Goal: Task Accomplishment & Management: Manage account settings

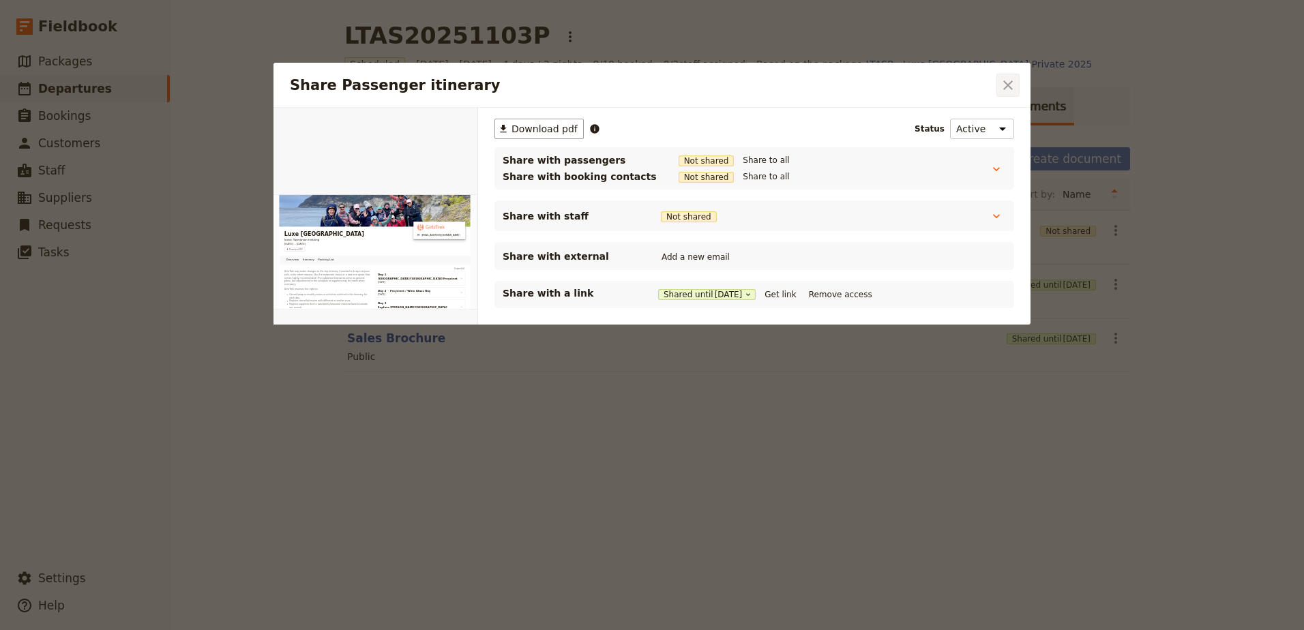
click at [1005, 83] on icon "Close dialog" at bounding box center [1008, 85] width 10 height 10
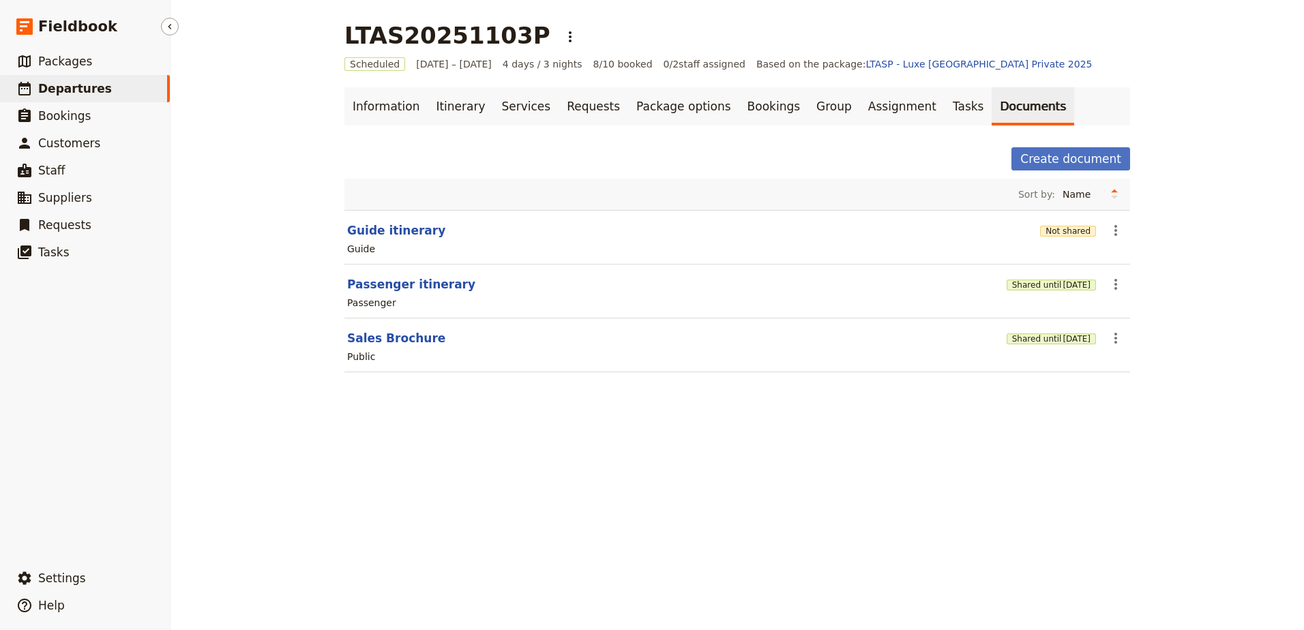
click at [115, 98] on link "​ Departures" at bounding box center [85, 88] width 170 height 27
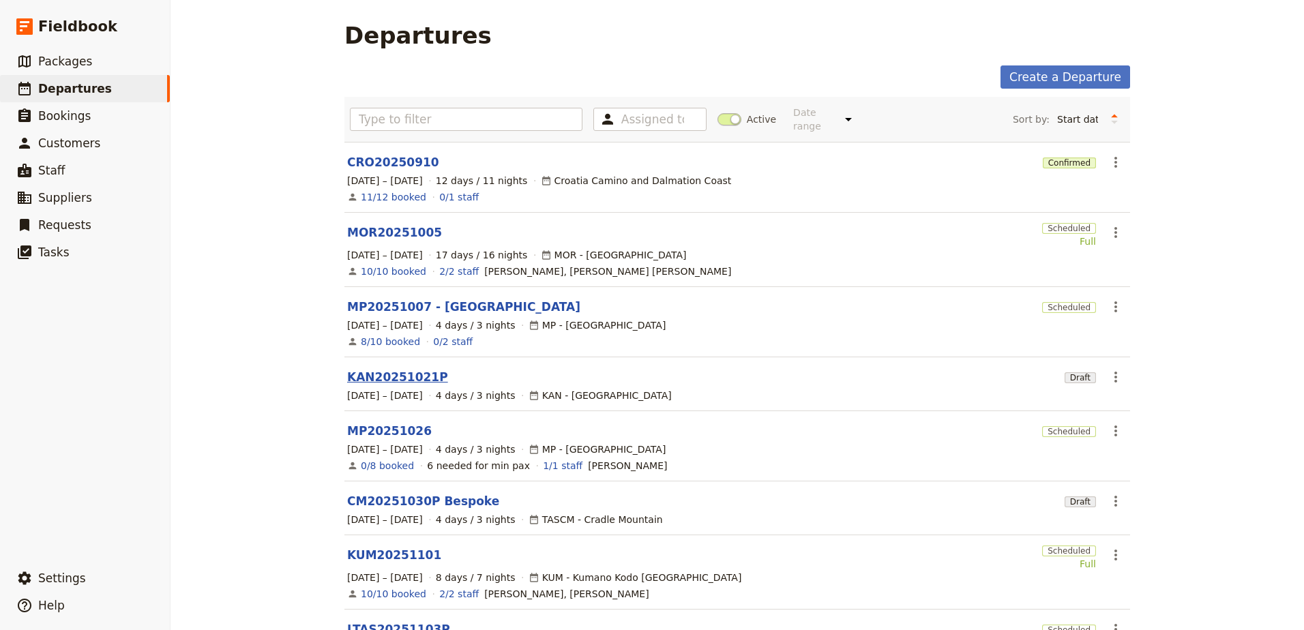
click at [417, 370] on link "KAN20251021P" at bounding box center [397, 377] width 101 height 16
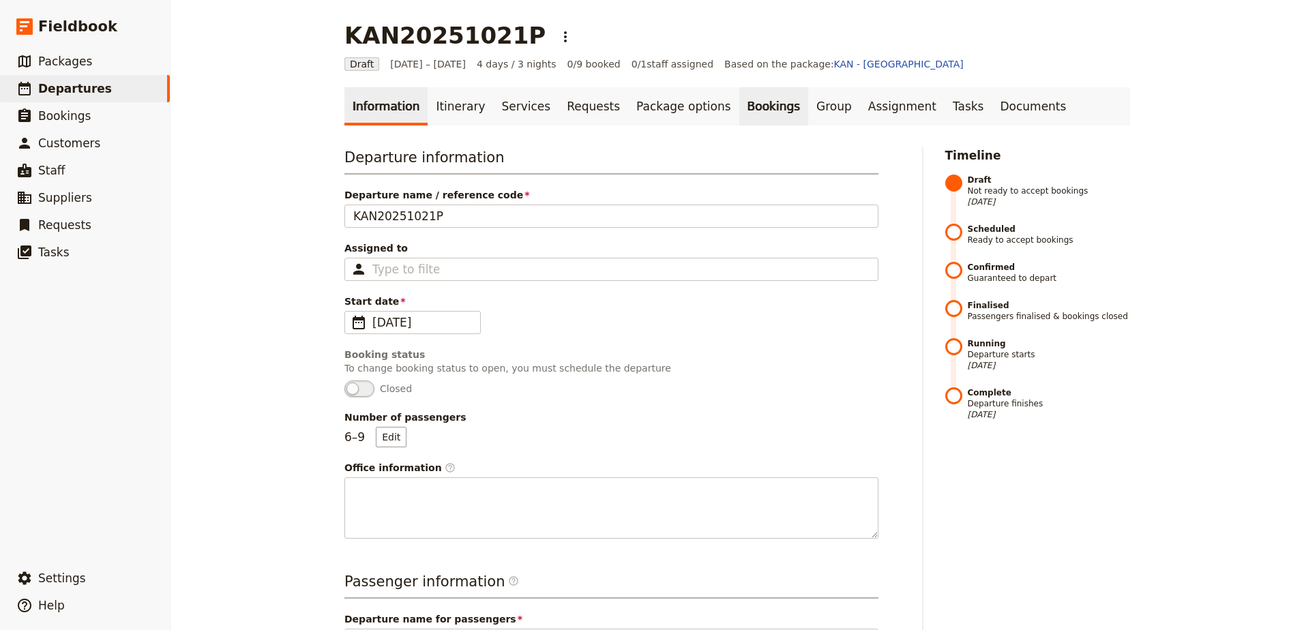
click at [739, 110] on link "Bookings" at bounding box center [773, 106] width 69 height 38
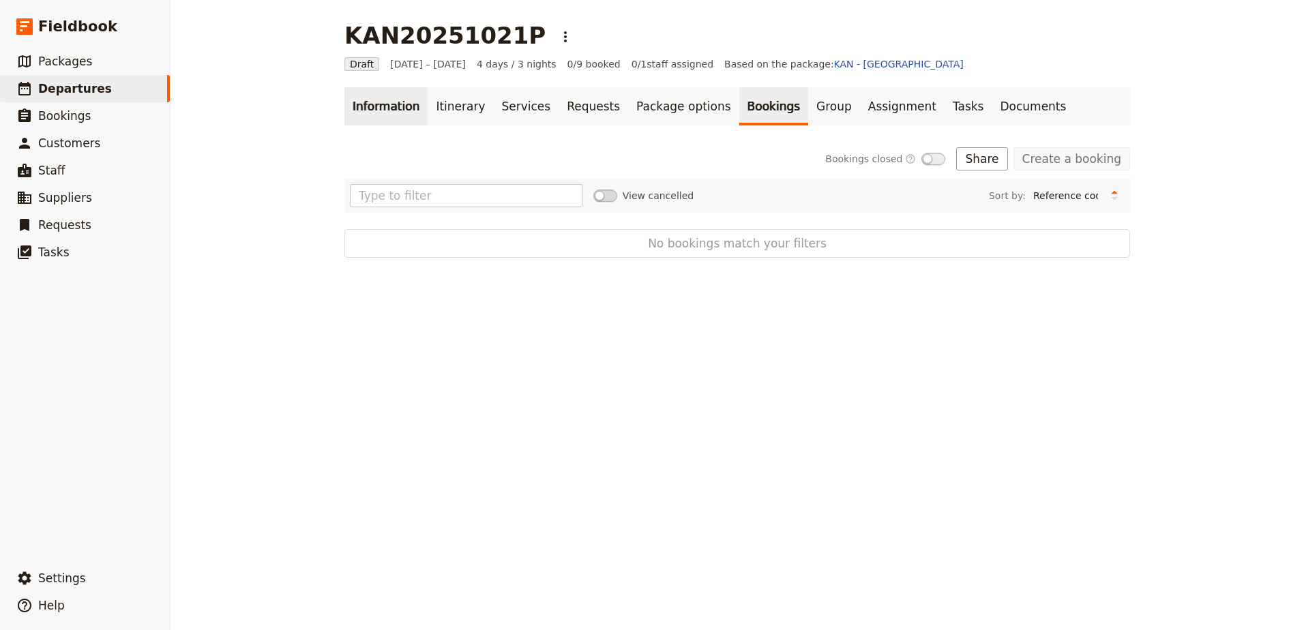
click at [403, 113] on link "Information" at bounding box center [385, 106] width 83 height 38
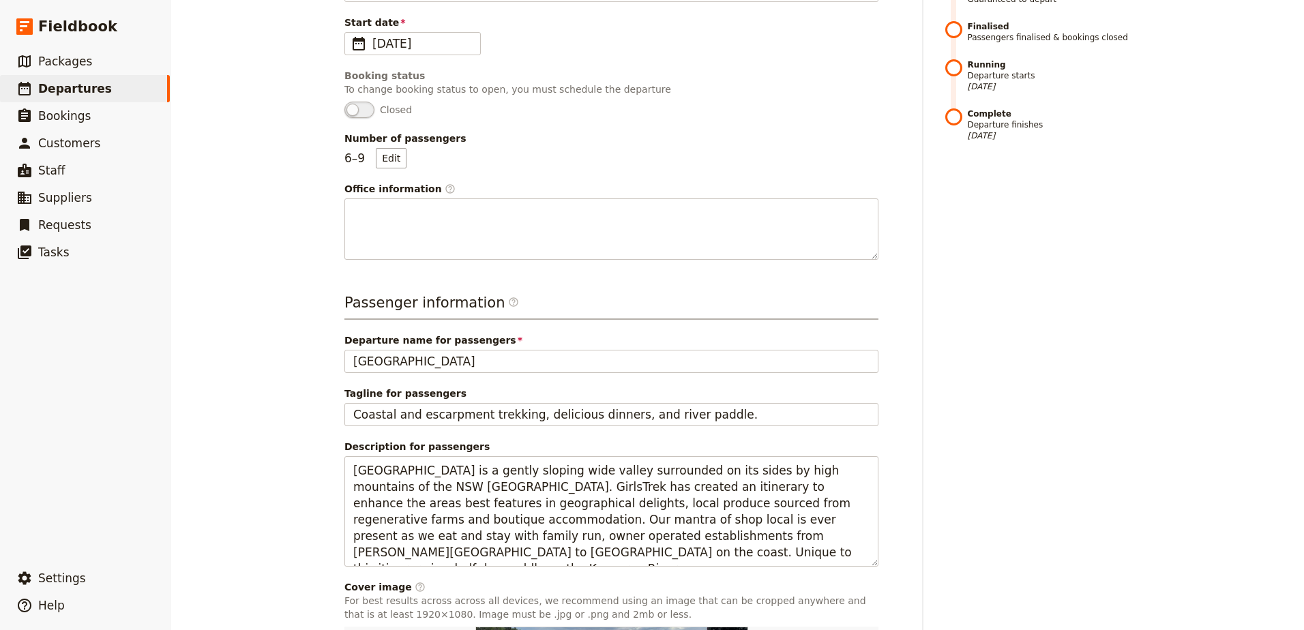
scroll to position [535, 0]
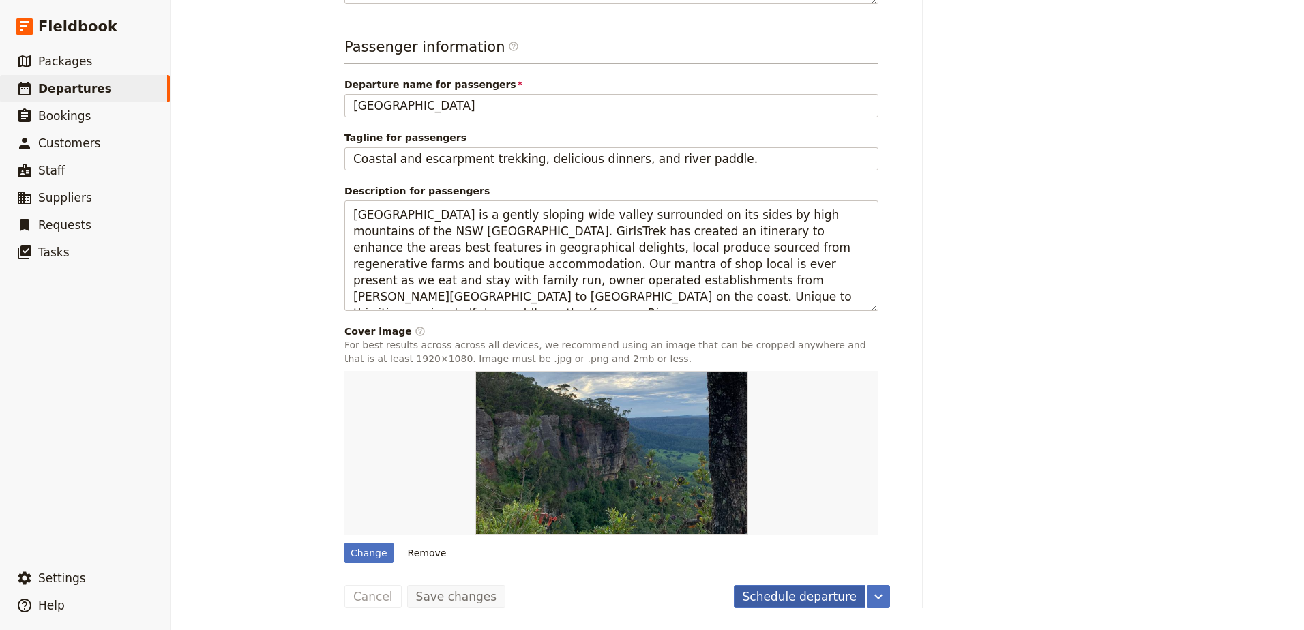
click at [808, 599] on button "Schedule departure" at bounding box center [800, 596] width 132 height 23
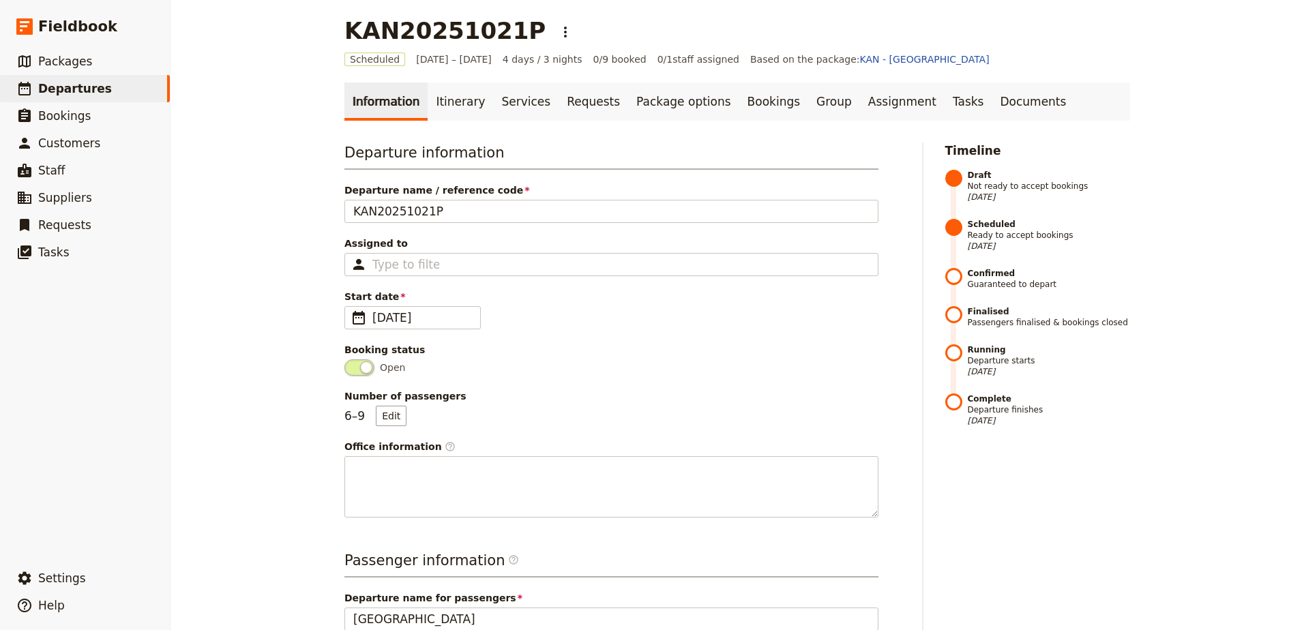
scroll to position [0, 0]
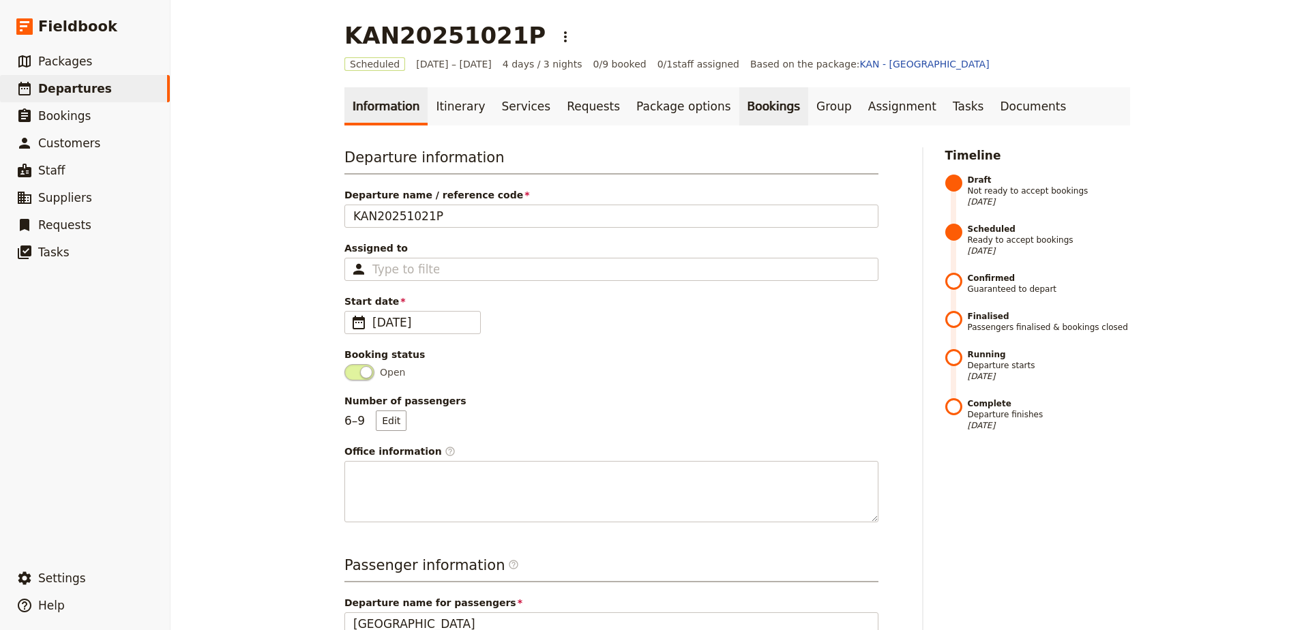
click at [739, 101] on link "Bookings" at bounding box center [773, 106] width 69 height 38
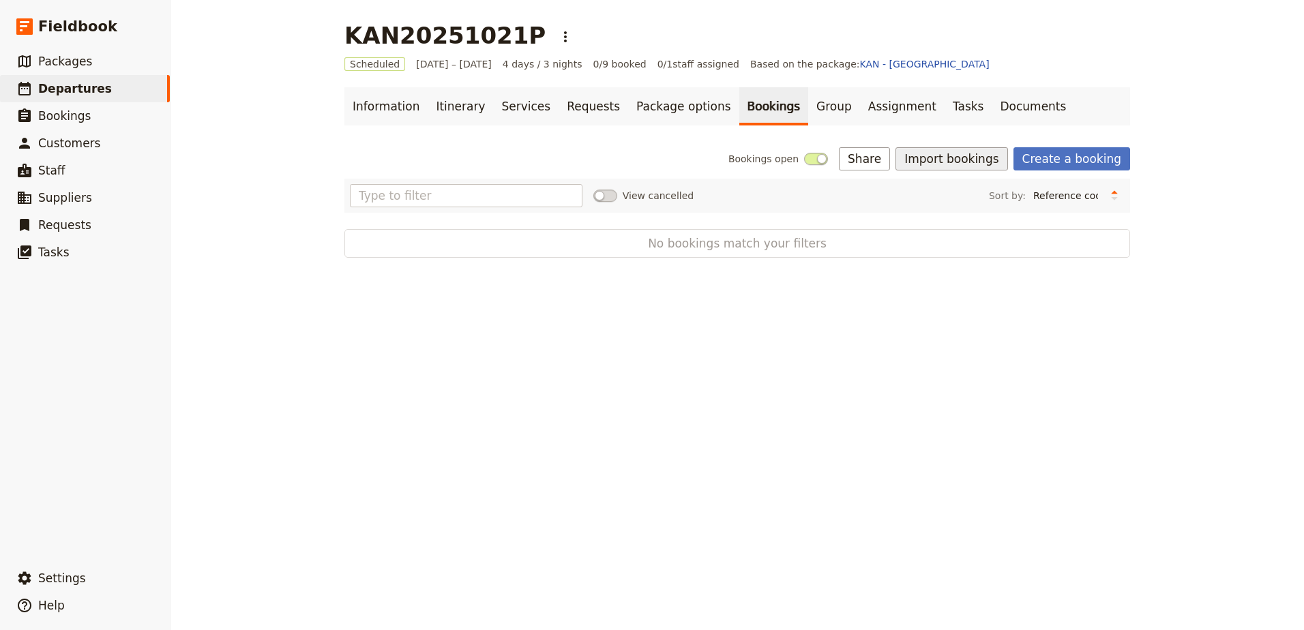
click at [958, 156] on button "Import bookings" at bounding box center [952, 158] width 112 height 23
click at [964, 195] on span "Import Bookings" at bounding box center [954, 189] width 78 height 14
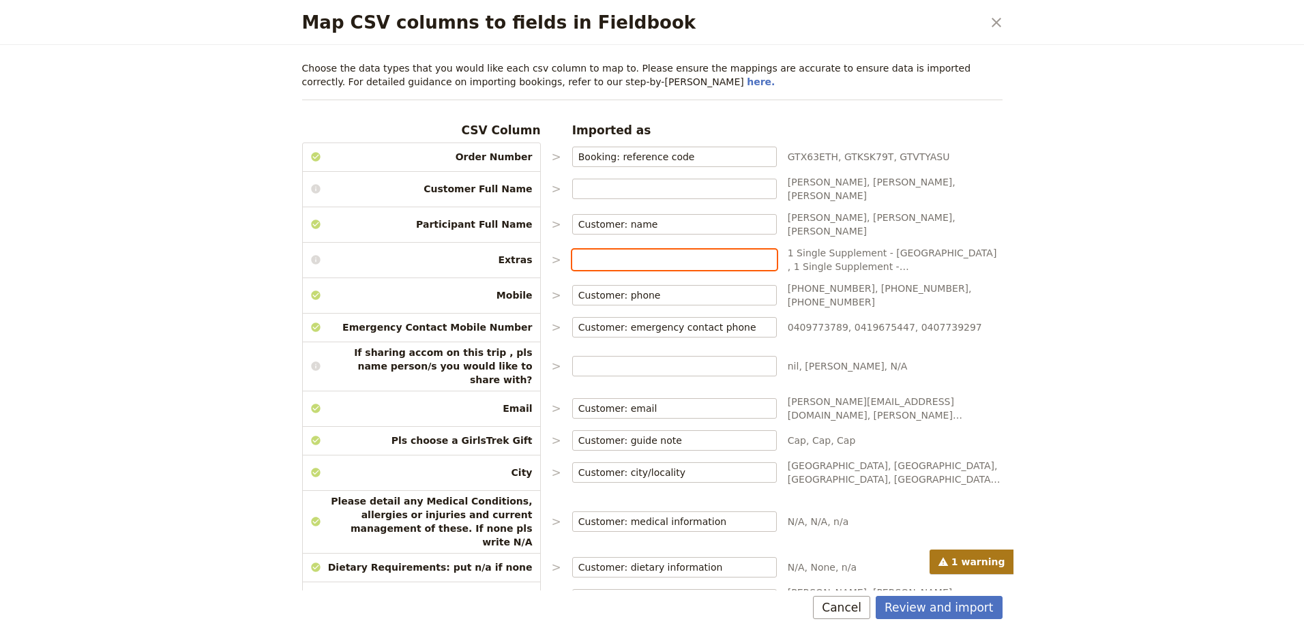
click at [654, 253] on input "Map CSV columns to fields in Fieldbook" at bounding box center [674, 260] width 192 height 14
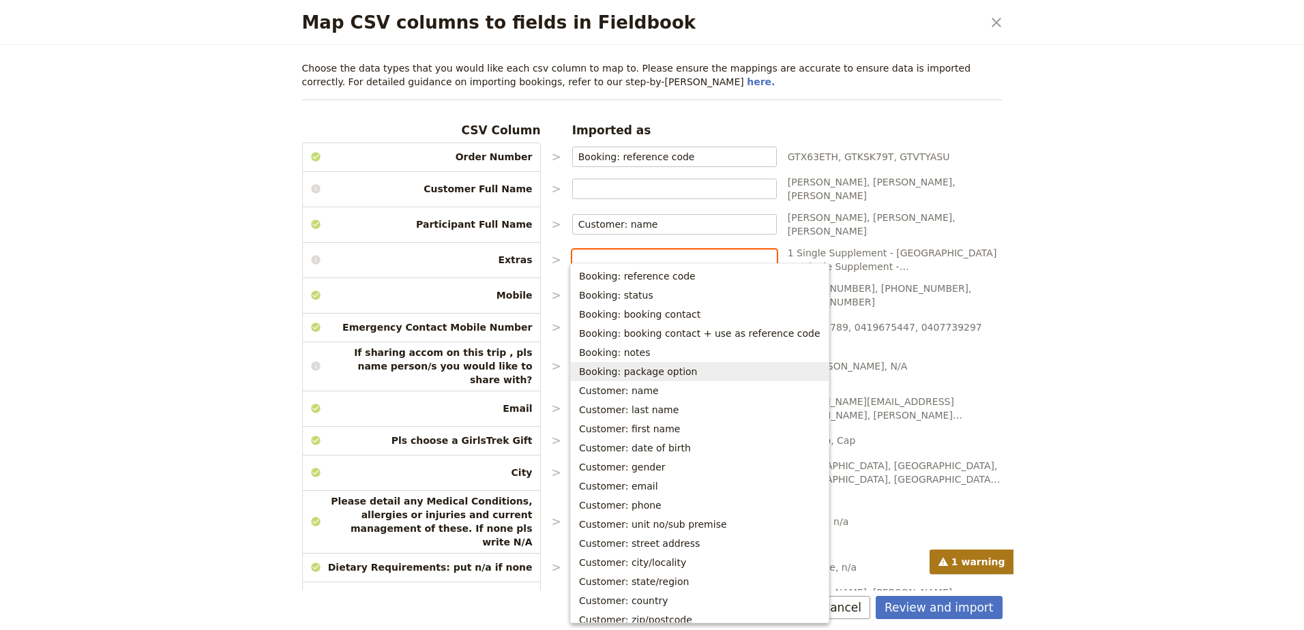
click at [720, 372] on span "Booking: package option" at bounding box center [699, 372] width 241 height 14
type input "Booking: package option"
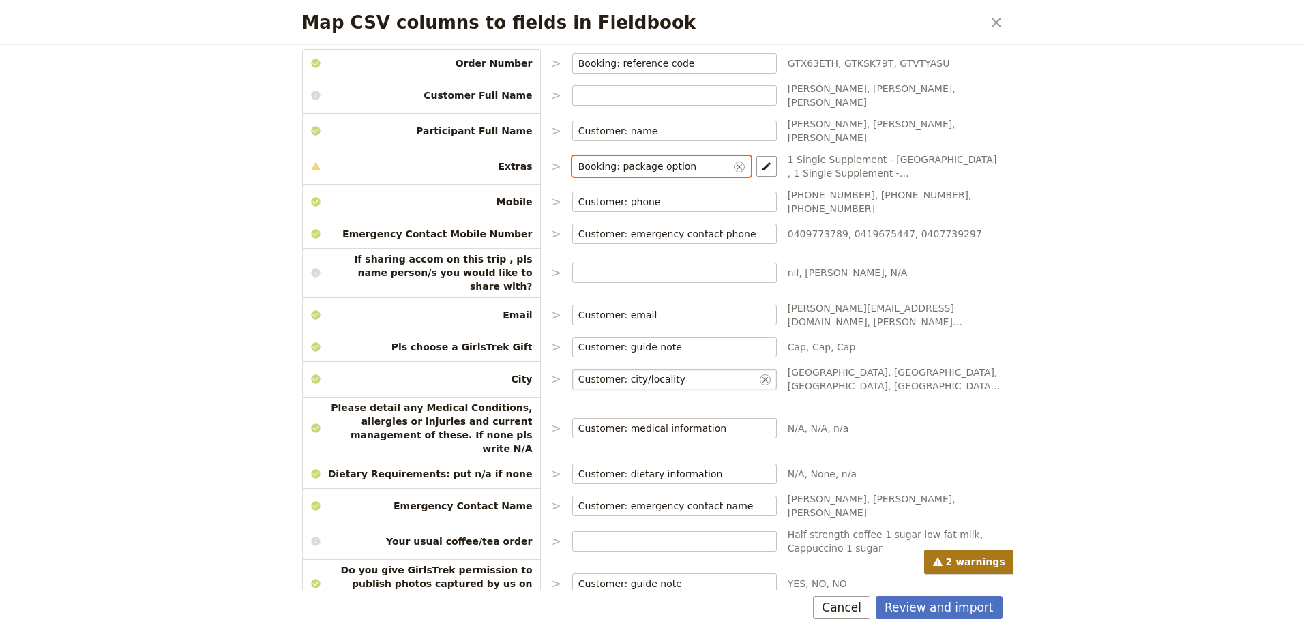
scroll to position [99, 0]
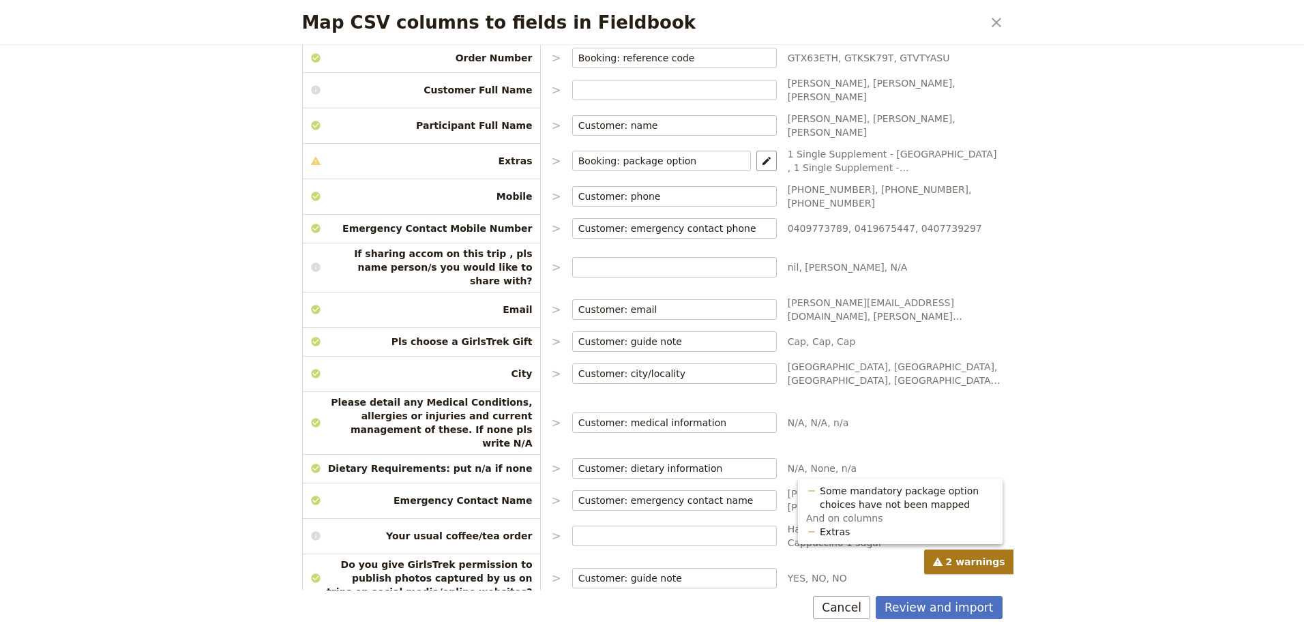
click at [932, 557] on span "2 warnings" at bounding box center [968, 562] width 89 height 25
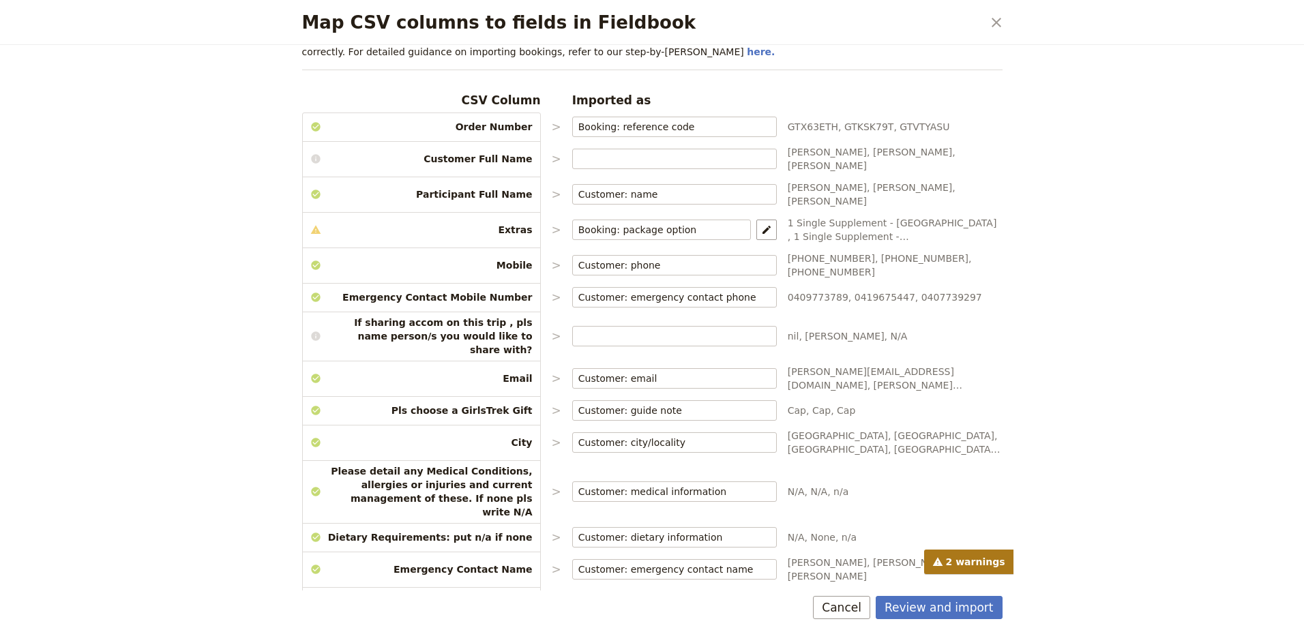
scroll to position [0, 0]
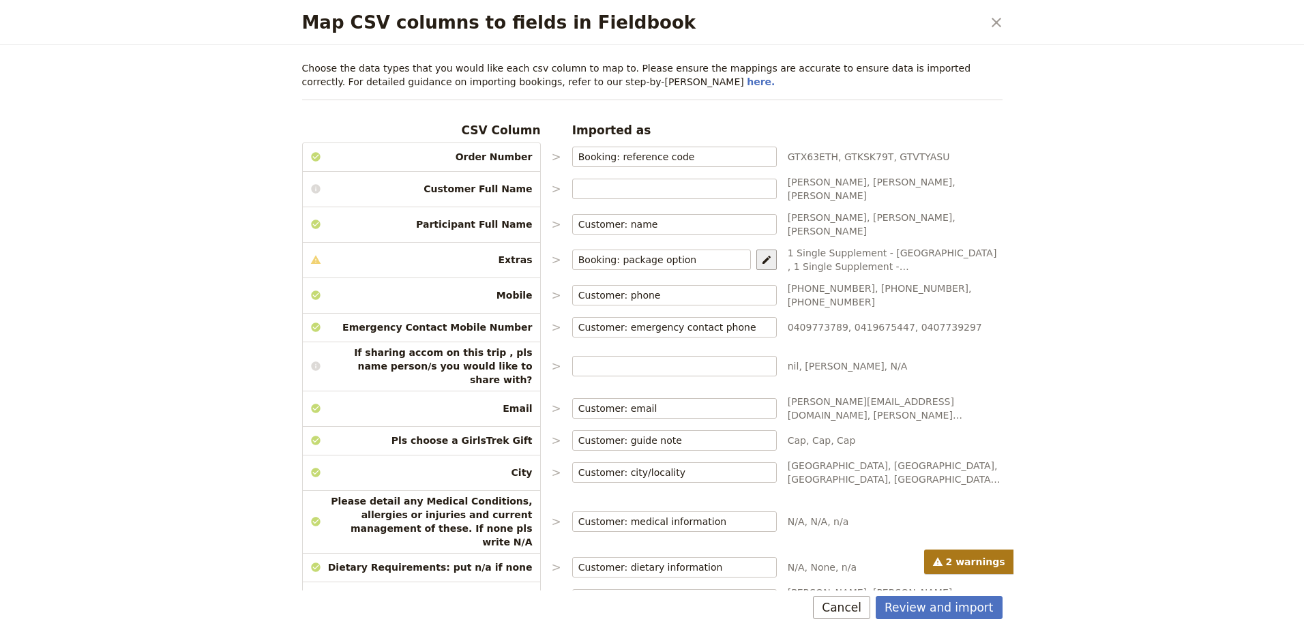
click at [764, 256] on icon "Map package options" at bounding box center [767, 260] width 8 height 8
click at [1018, 261] on select "Room Option: Single Room Room Option: Twin Room" at bounding box center [1084, 256] width 133 height 15
select select "67cf970b598c04f7e8c28d6a"
click at [1018, 249] on select "Room Option: Single Room Room Option: Twin Room" at bounding box center [1084, 256] width 133 height 15
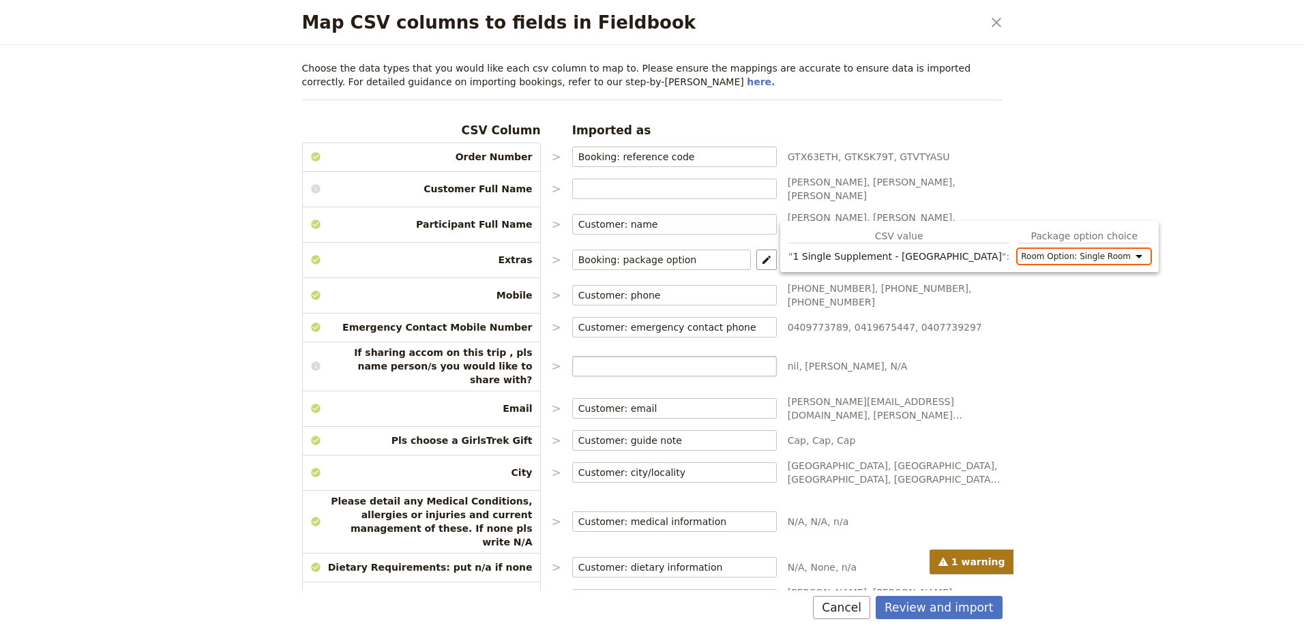
click at [713, 359] on input "Map CSV columns to fields in Fieldbook" at bounding box center [674, 366] width 192 height 14
click at [768, 254] on icon "Map package options" at bounding box center [766, 259] width 11 height 11
select select "67cf970b598c04f7e8c28d6a"
click at [768, 254] on icon "Map package options" at bounding box center [766, 259] width 11 height 11
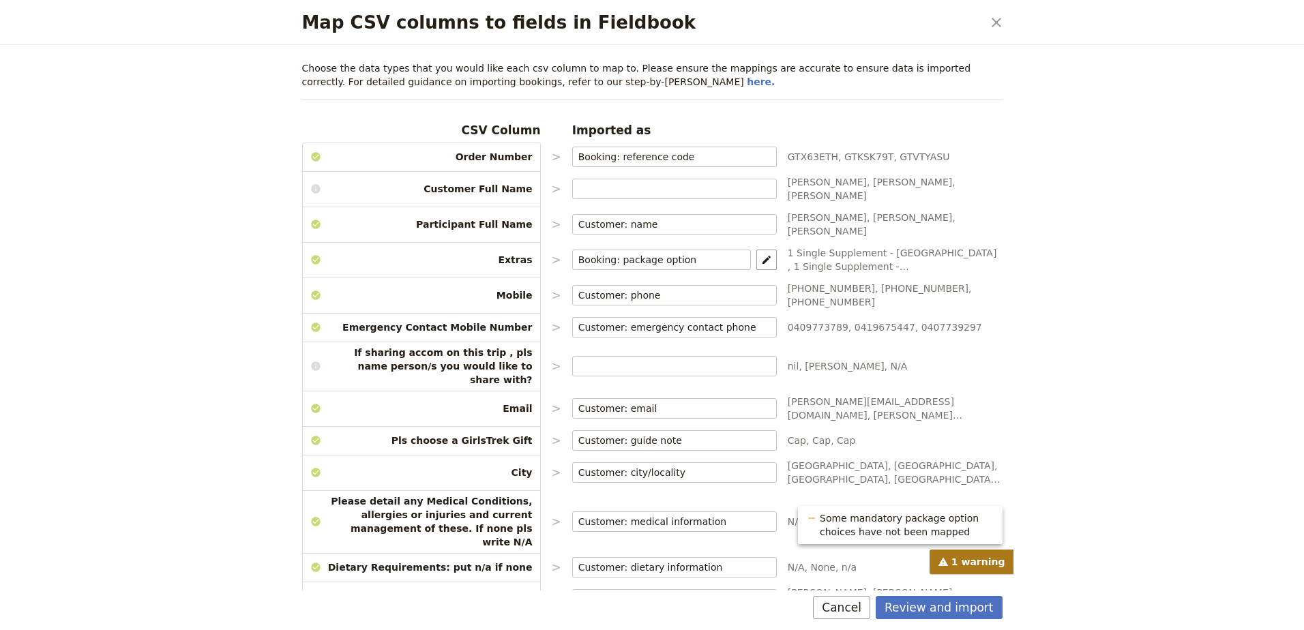
click at [969, 567] on span "1 warning" at bounding box center [972, 562] width 84 height 25
click at [954, 607] on button "Review and import" at bounding box center [939, 607] width 127 height 23
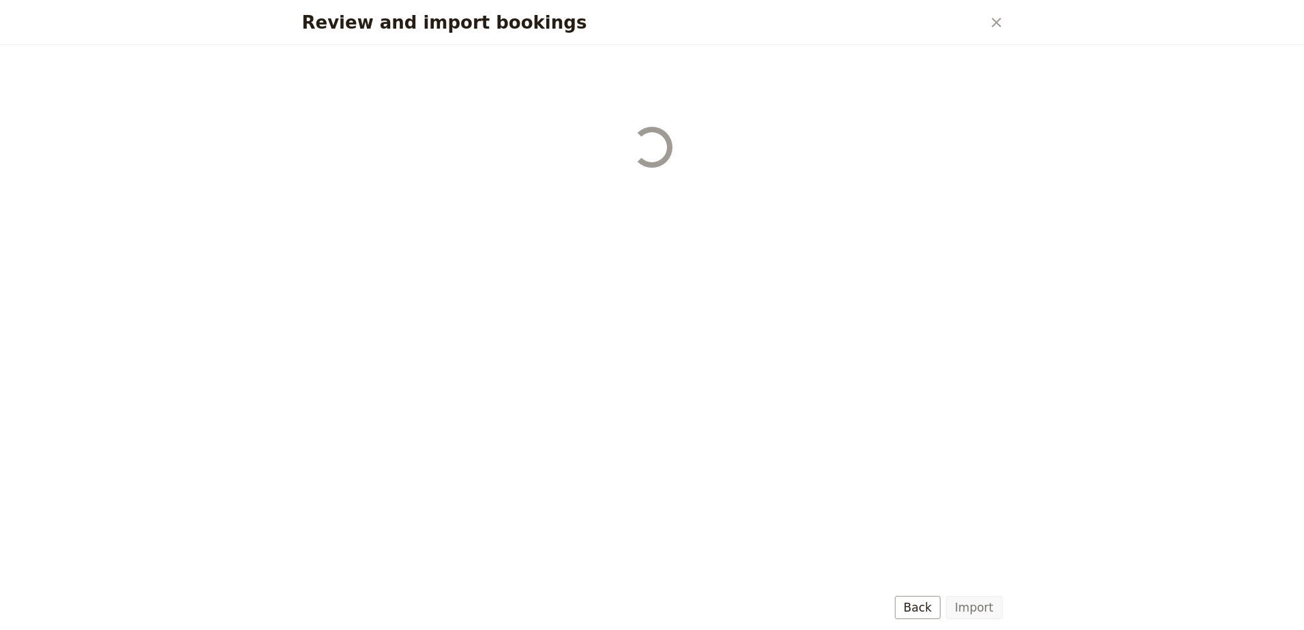
select select "67cf970b598c04f7e8c28d6a"
select select "67905f401a6af4b1ae380666"
select select "67cf970b598c04f7e8c28d6a"
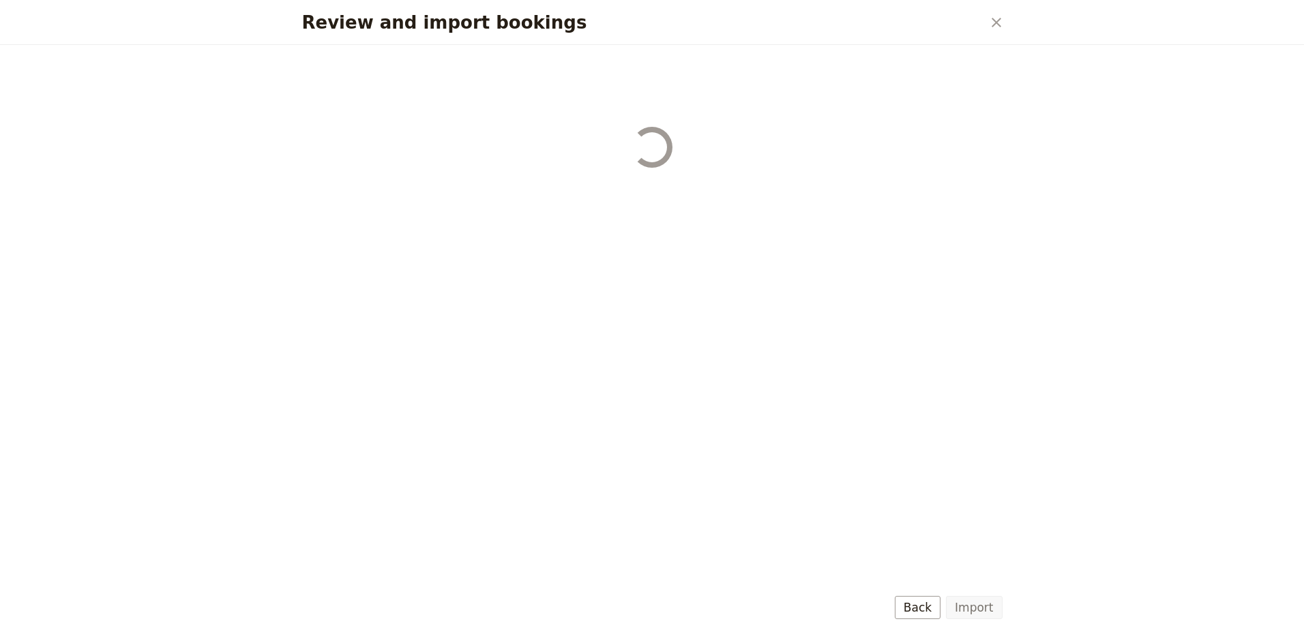
select select "67905f401a6af4b1ae380664"
select select "67cf970b598c04f7e8c28d6a"
select select "67905f401a6af4b1ae38065c"
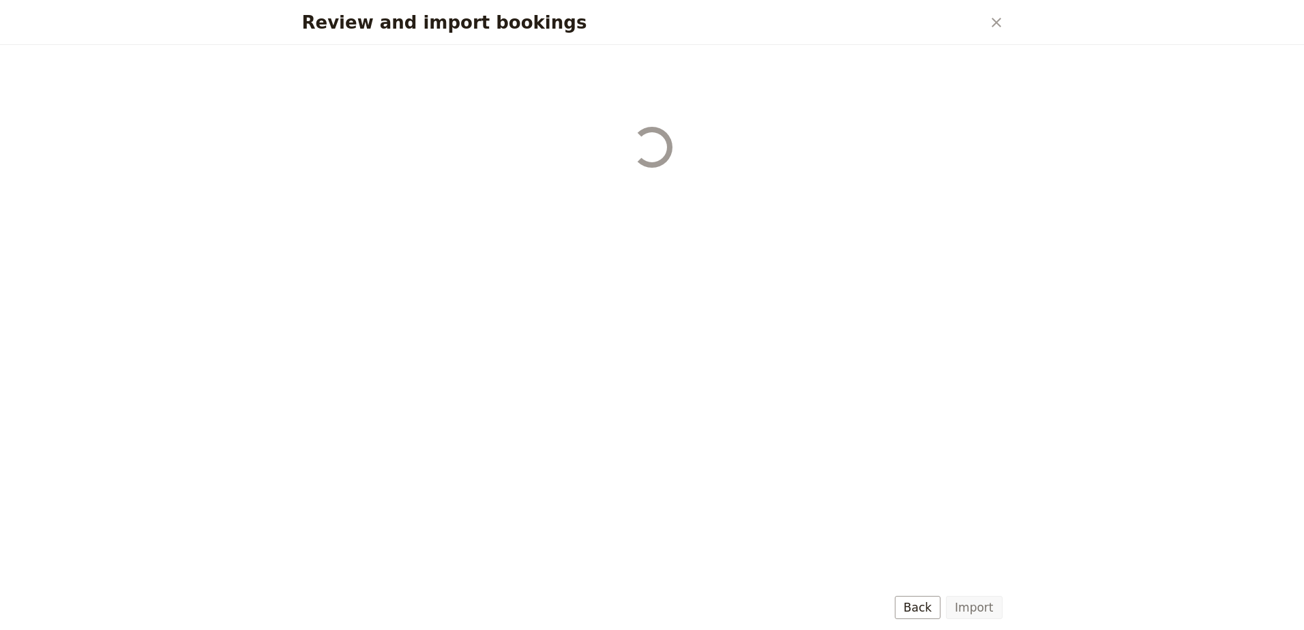
select select "67cf970b598c04f7e8c28d6a"
select select "67905f401a6af4b1ae38065a"
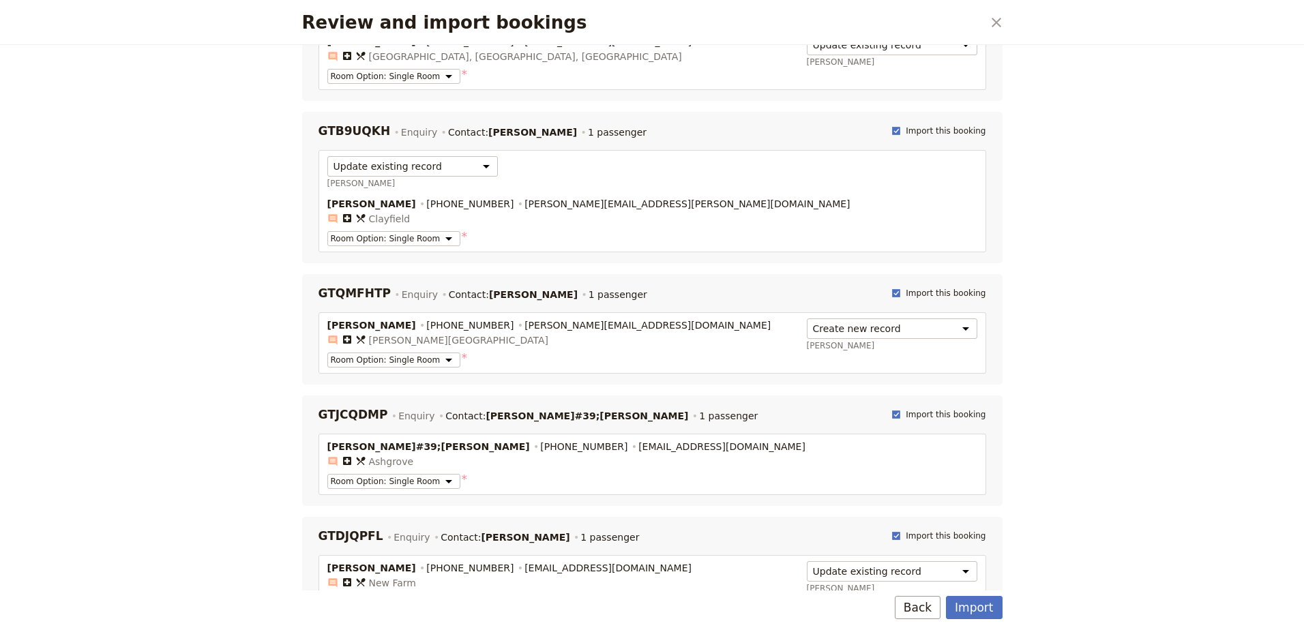
scroll to position [311, 0]
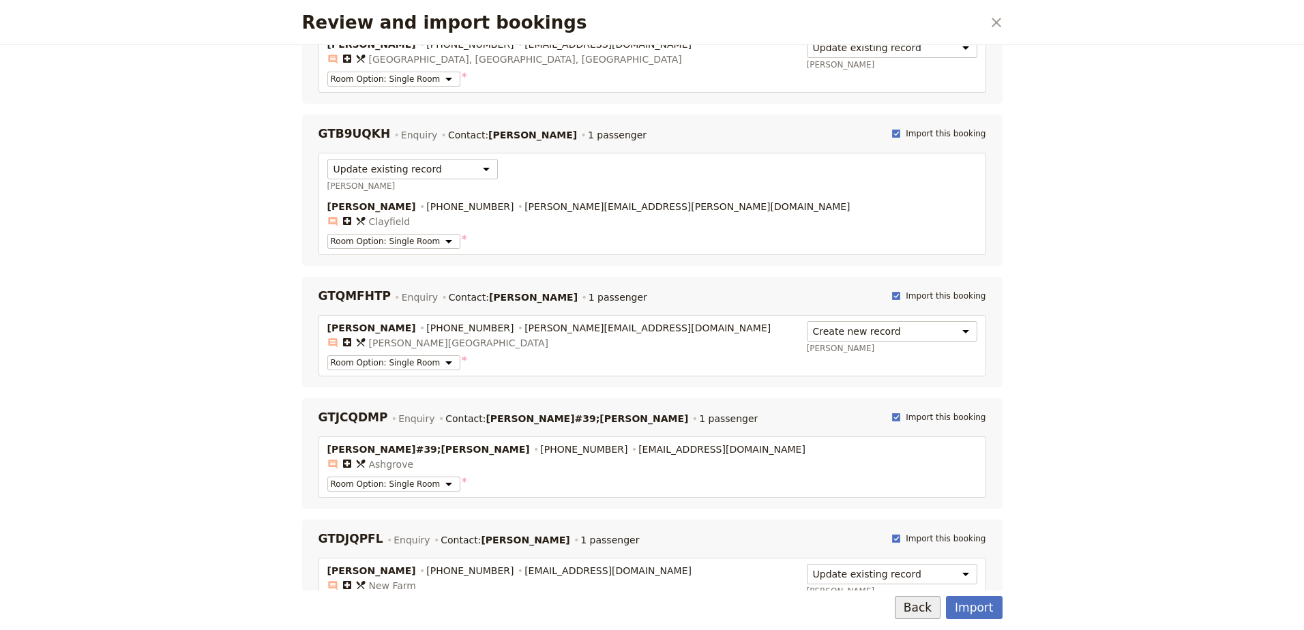
click at [913, 610] on button "Back" at bounding box center [918, 607] width 46 height 23
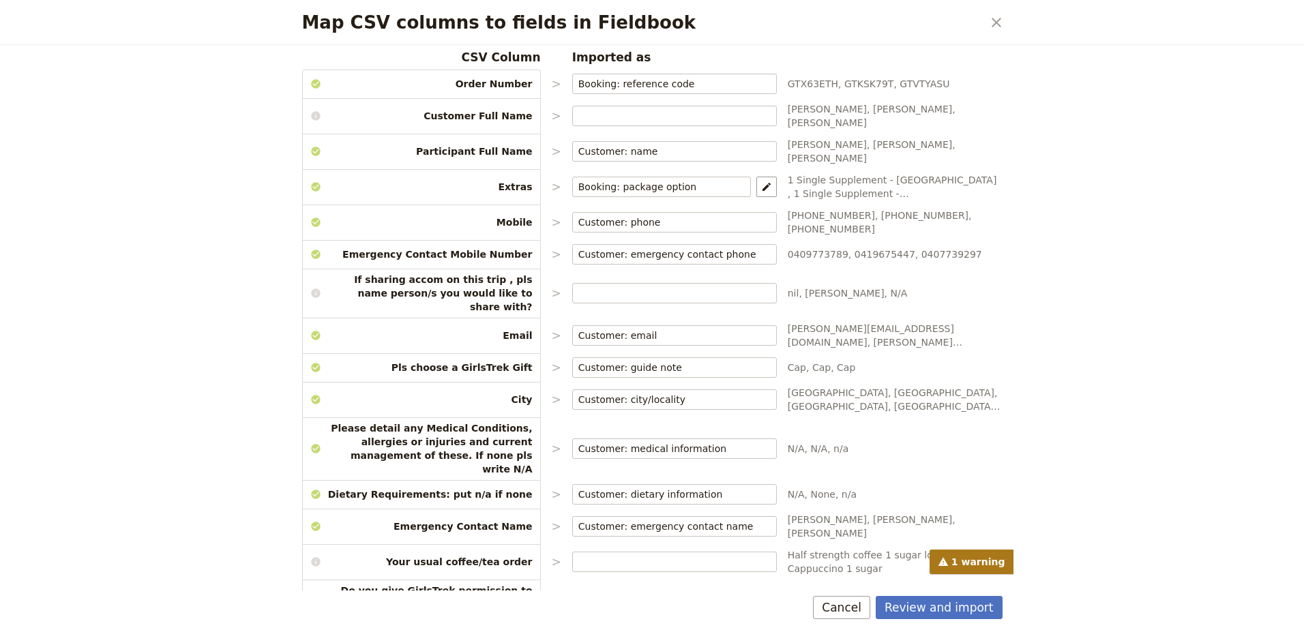
scroll to position [99, 0]
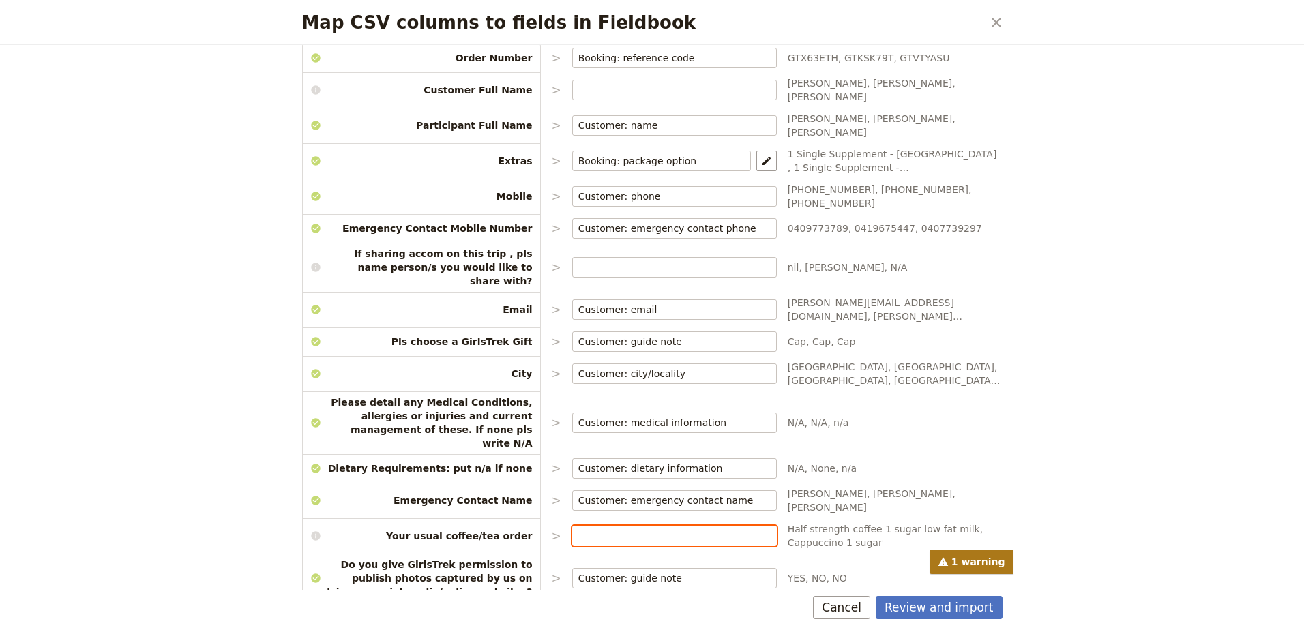
click at [640, 529] on input "Map CSV columns to fields in Fieldbook" at bounding box center [674, 536] width 192 height 14
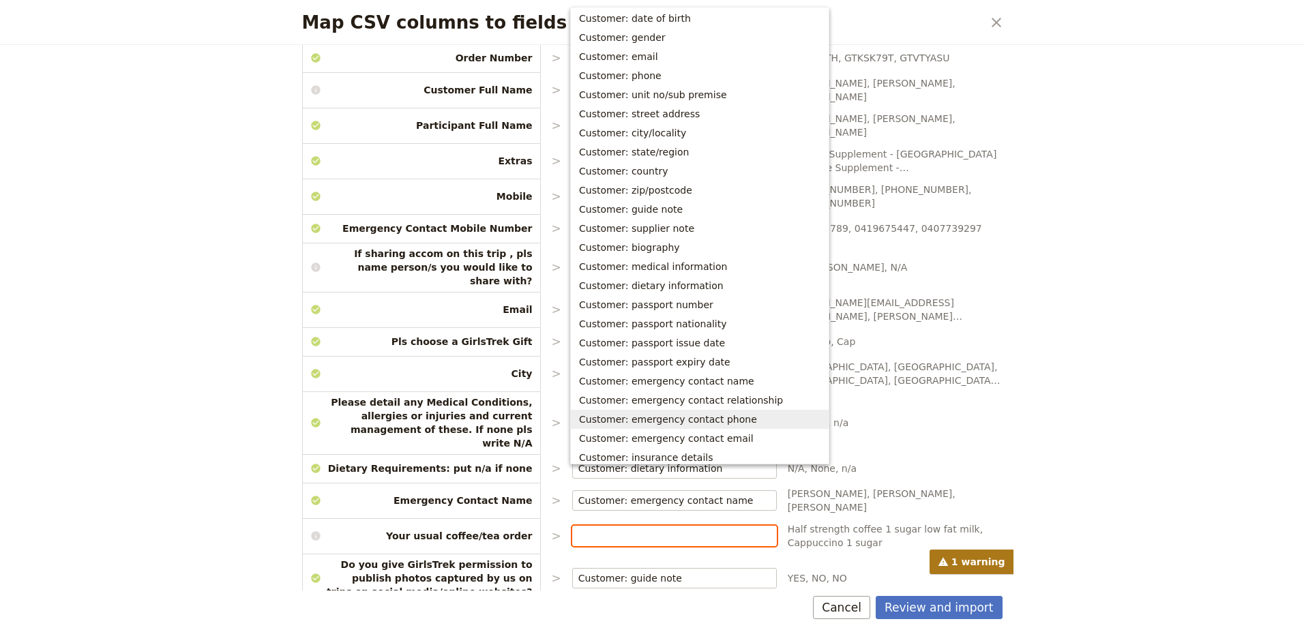
scroll to position [149, 0]
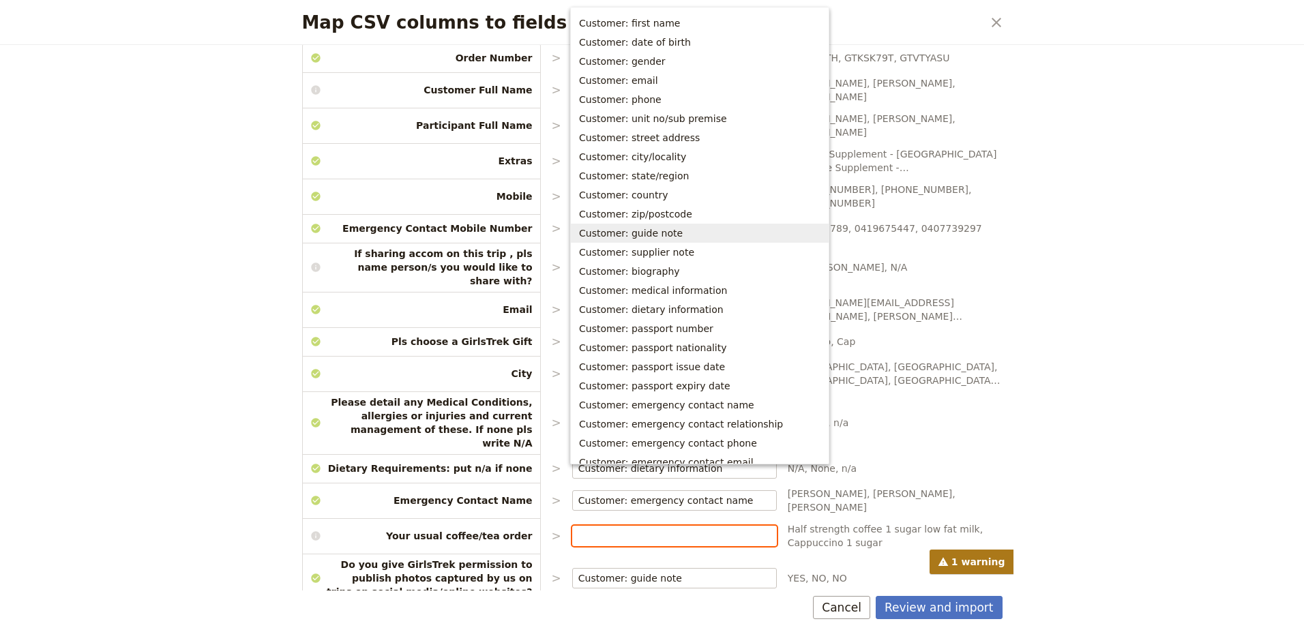
click at [717, 238] on span "Customer: guide note" at bounding box center [699, 233] width 241 height 14
type input "Customer: guide note"
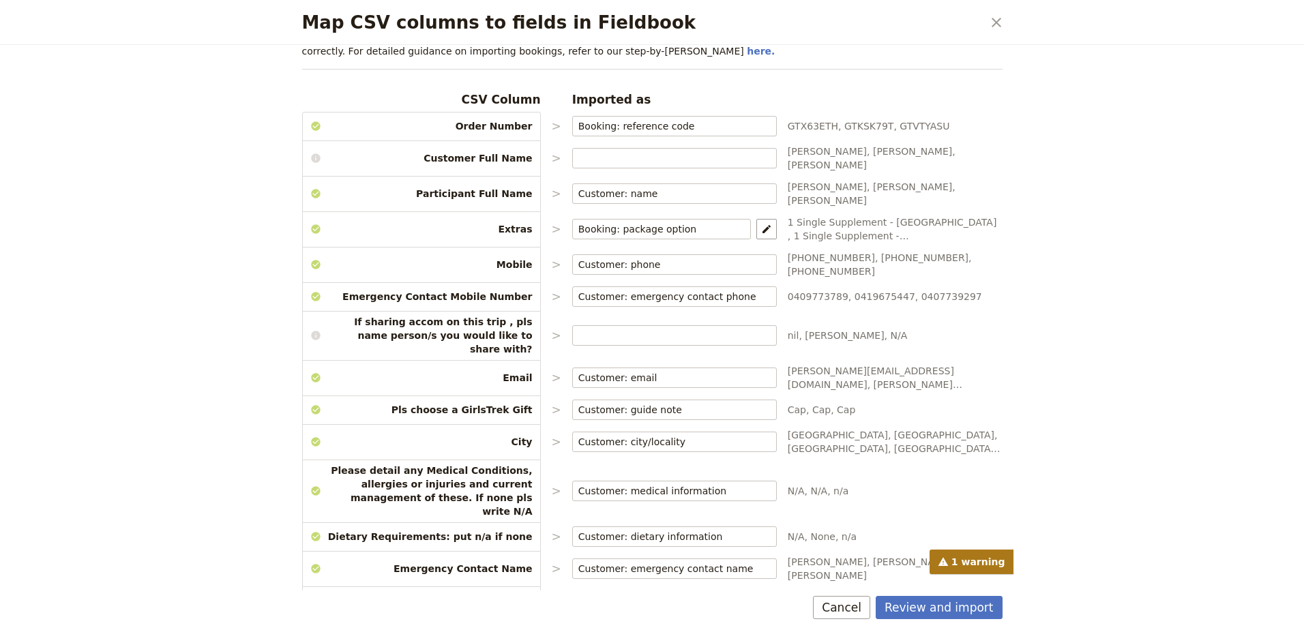
scroll to position [0, 0]
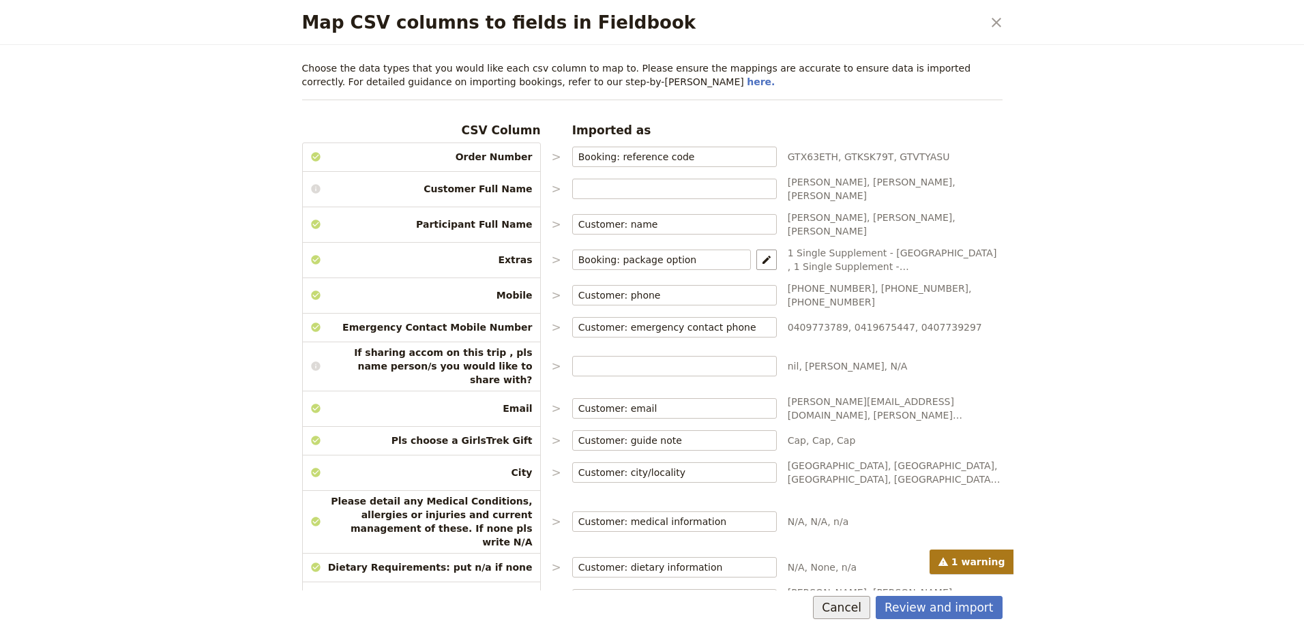
click at [846, 606] on button "Cancel" at bounding box center [841, 607] width 57 height 23
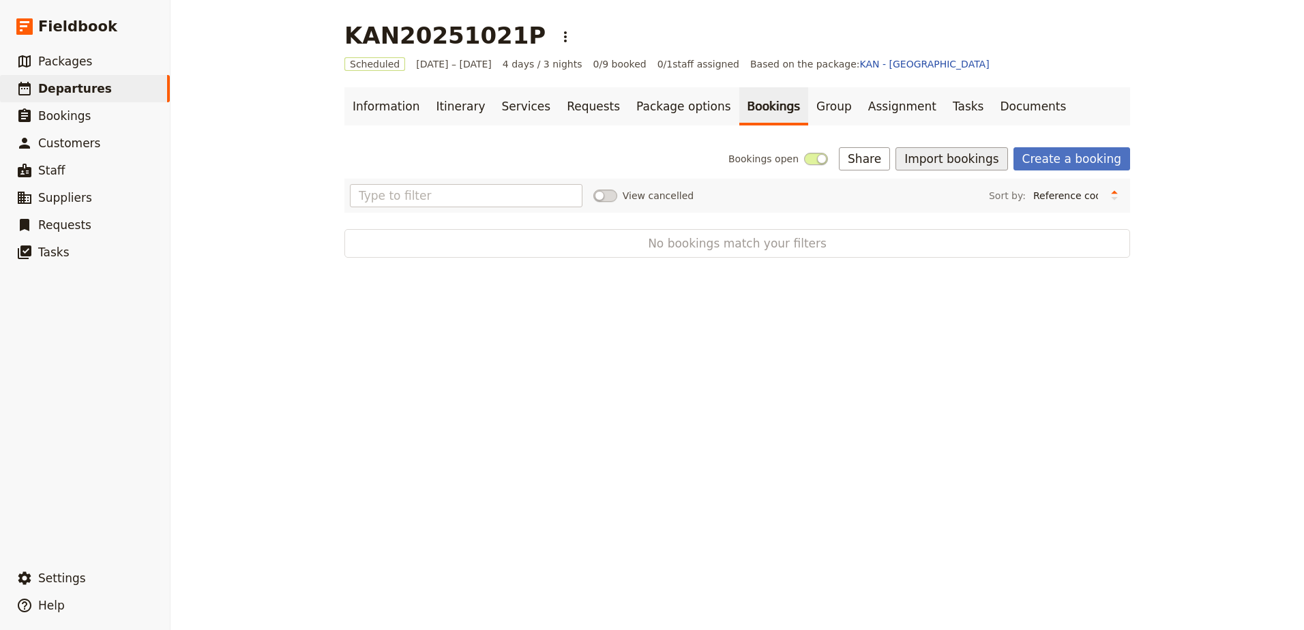
click at [946, 165] on button "Import bookings" at bounding box center [952, 158] width 112 height 23
click at [953, 194] on span "Import Bookings" at bounding box center [954, 189] width 78 height 14
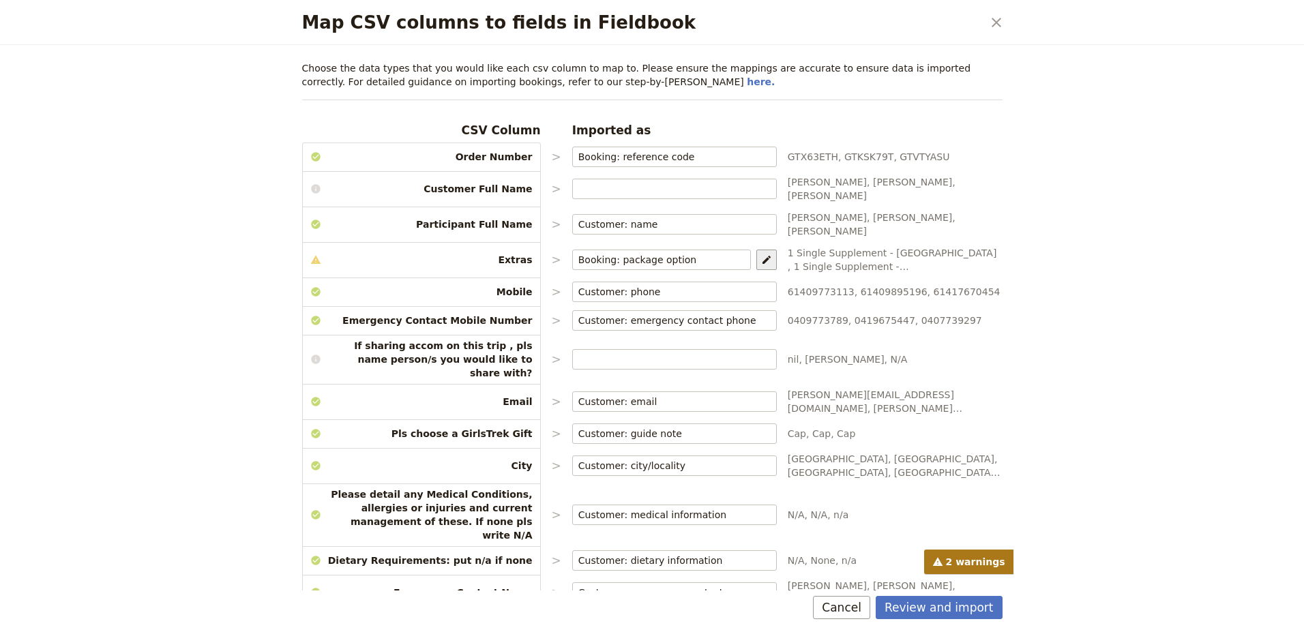
click at [764, 256] on icon "Map package options" at bounding box center [767, 260] width 8 height 8
click at [1037, 253] on select "Room Option: Single Room Room Option: Twin Room" at bounding box center [1084, 256] width 133 height 15
select select "67cf970b598c04f7e8c28d6a"
click at [1018, 249] on select "Room Option: Single Room Room Option: Twin Room" at bounding box center [1084, 256] width 133 height 15
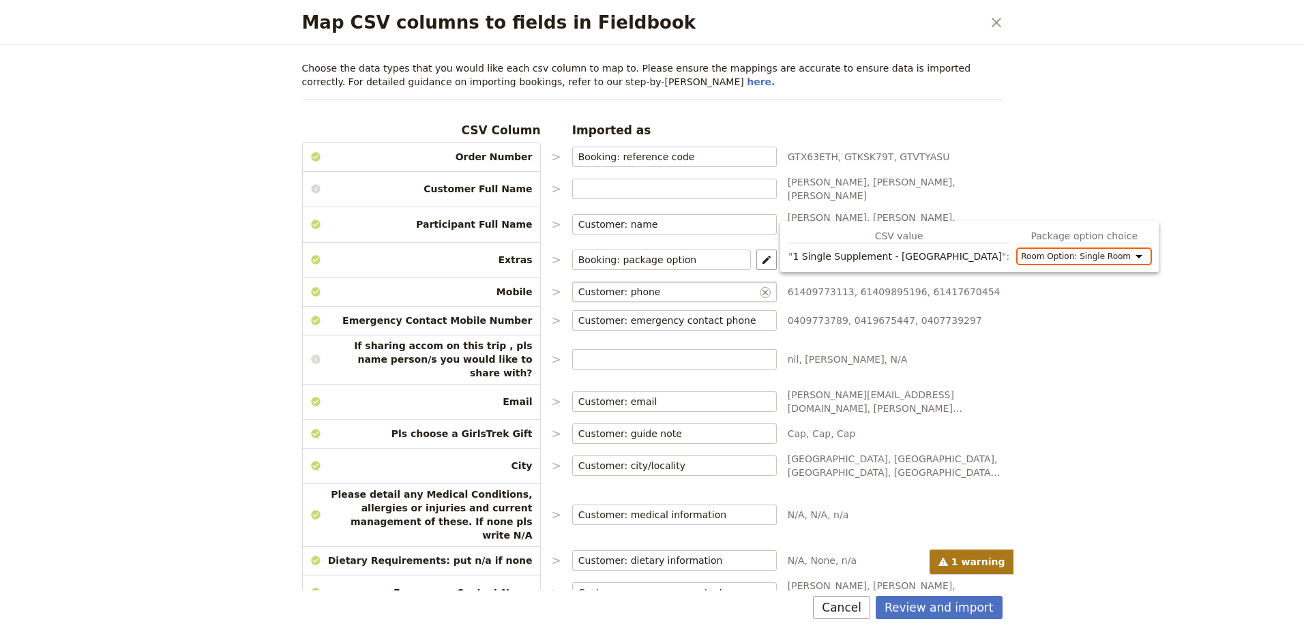
click at [721, 285] on input "Customer: phone" at bounding box center [667, 292] width 179 height 14
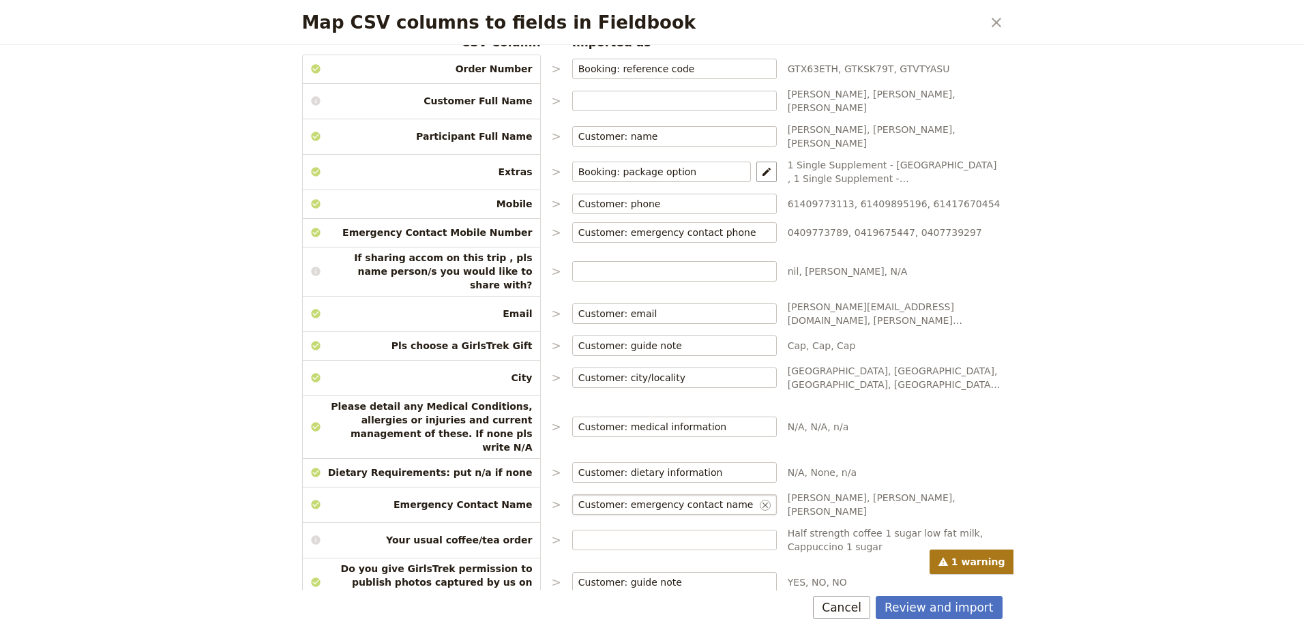
scroll to position [99, 0]
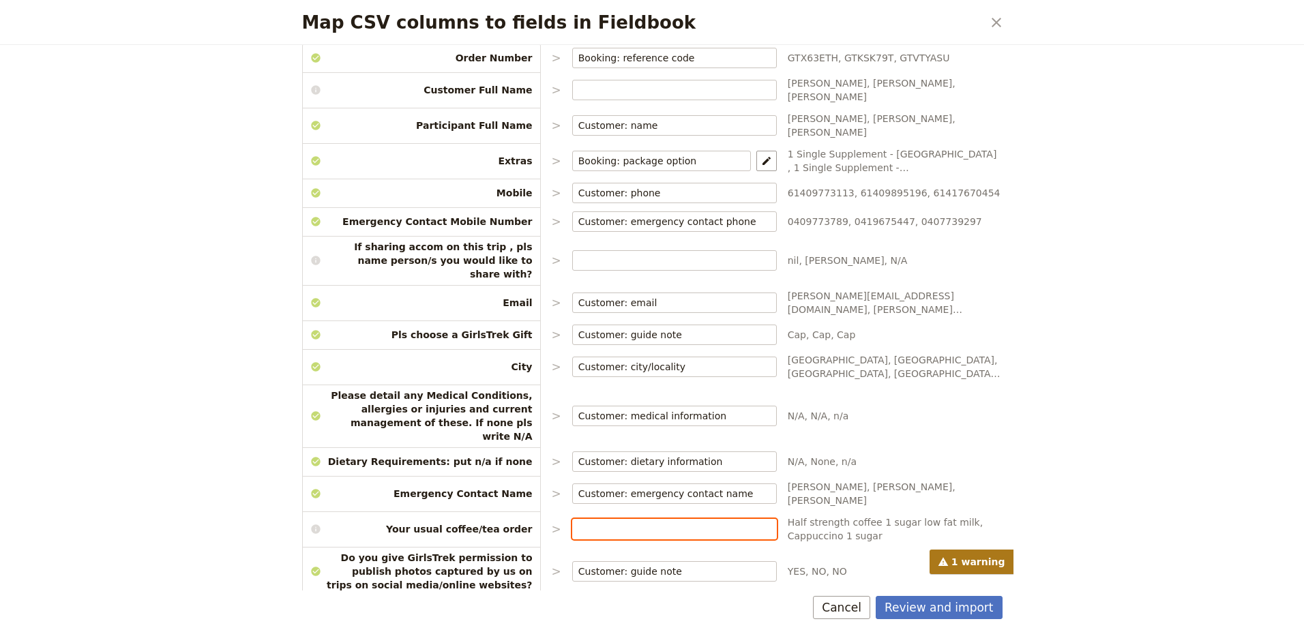
click at [710, 522] on input "Map CSV columns to fields in Fieldbook" at bounding box center [674, 529] width 192 height 14
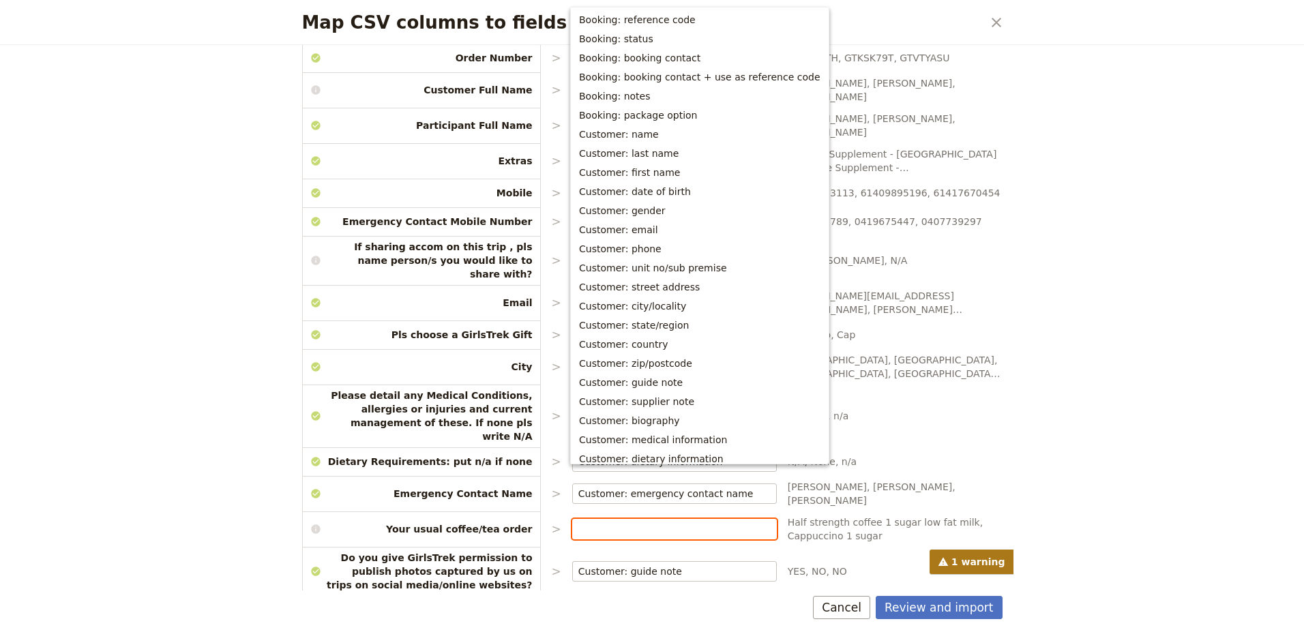
scroll to position [218, 0]
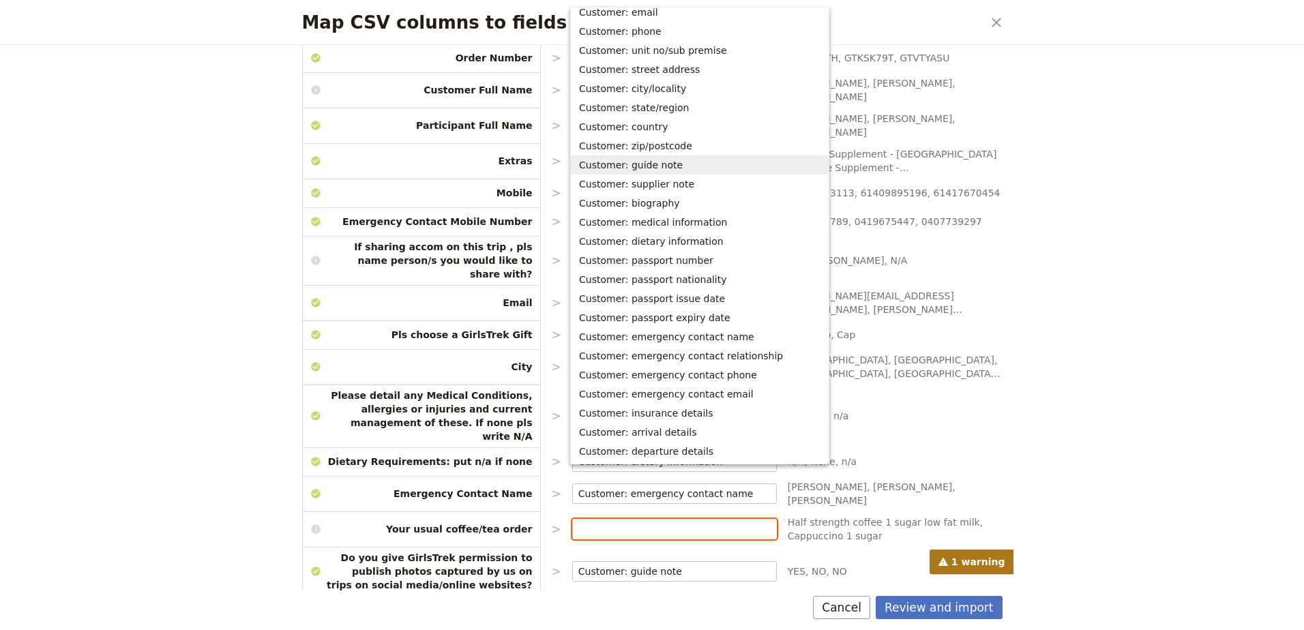
click at [703, 172] on button "Customer: guide note" at bounding box center [700, 165] width 258 height 19
type input "Customer: guide note"
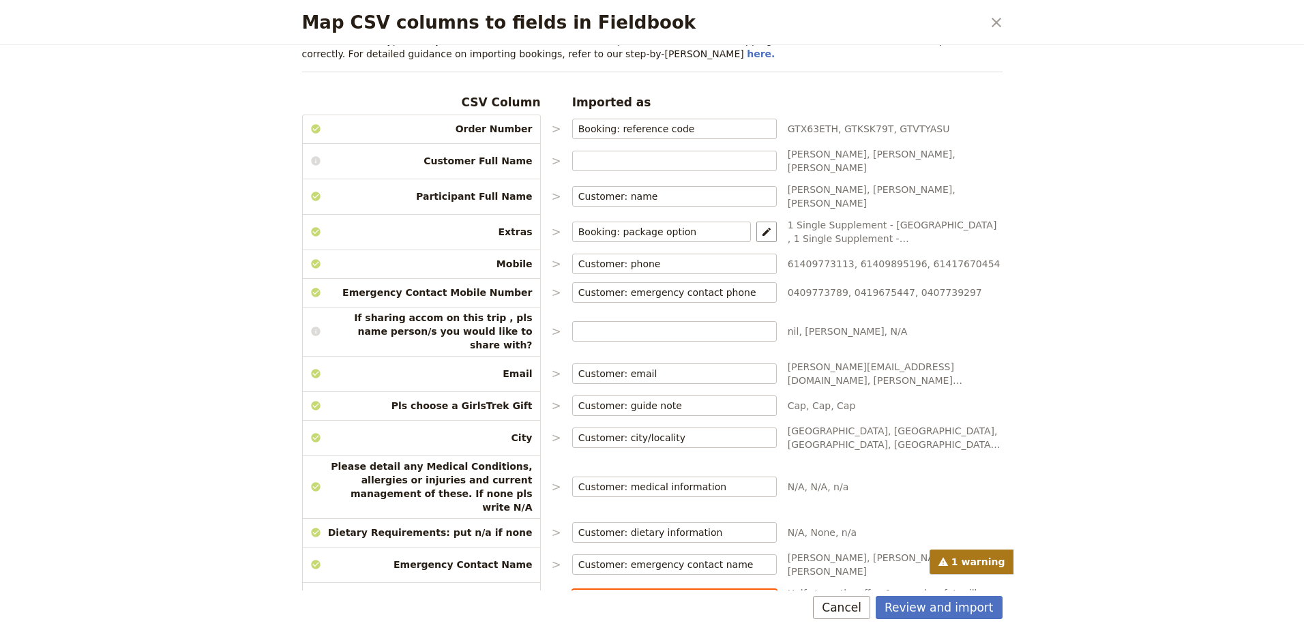
scroll to position [0, 0]
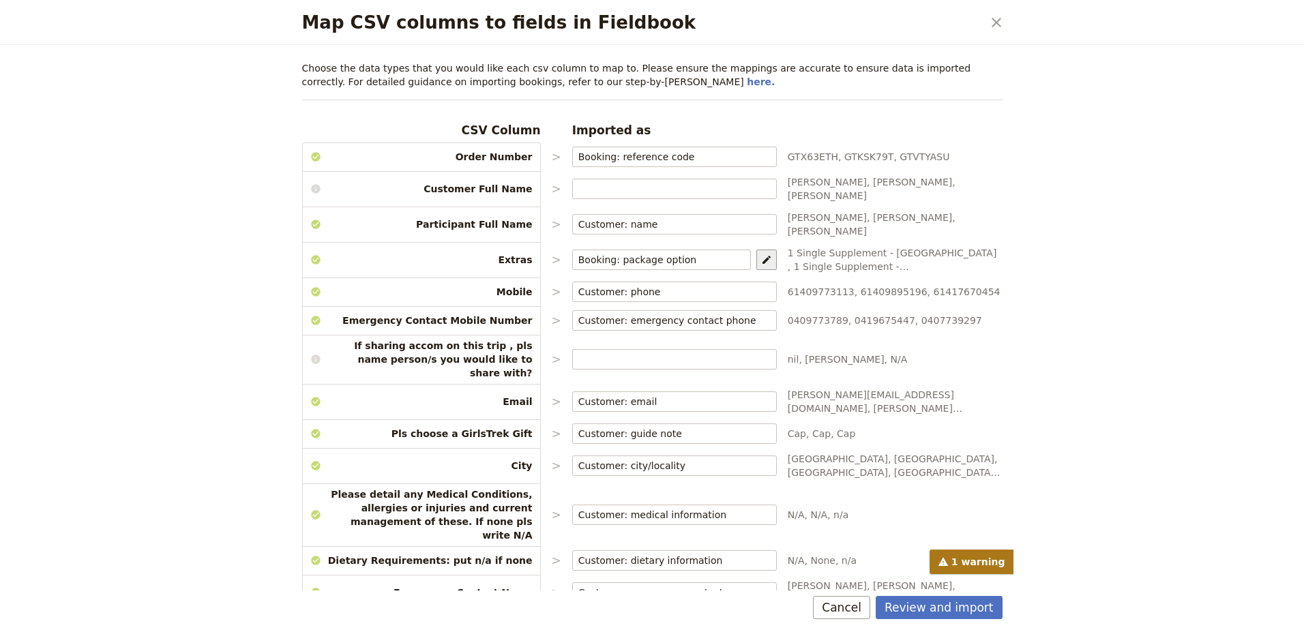
click at [769, 254] on icon "Map package options" at bounding box center [766, 259] width 11 height 11
select select "67cf970b598c04f7e8c28d6a"
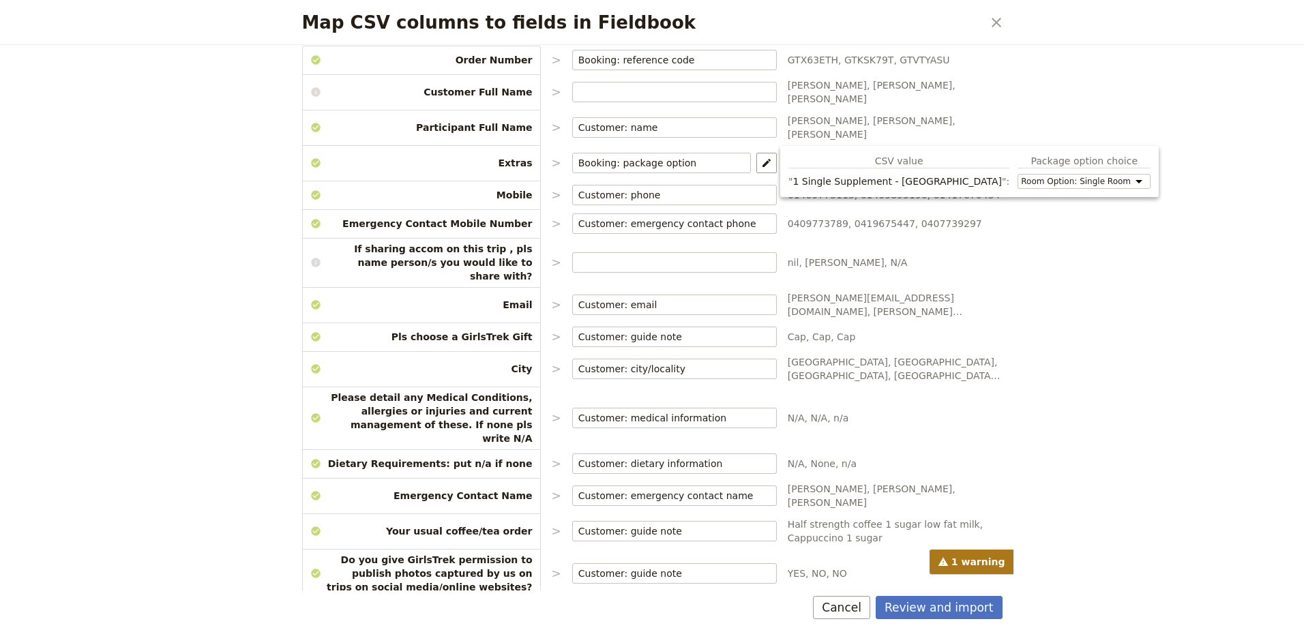
scroll to position [99, 0]
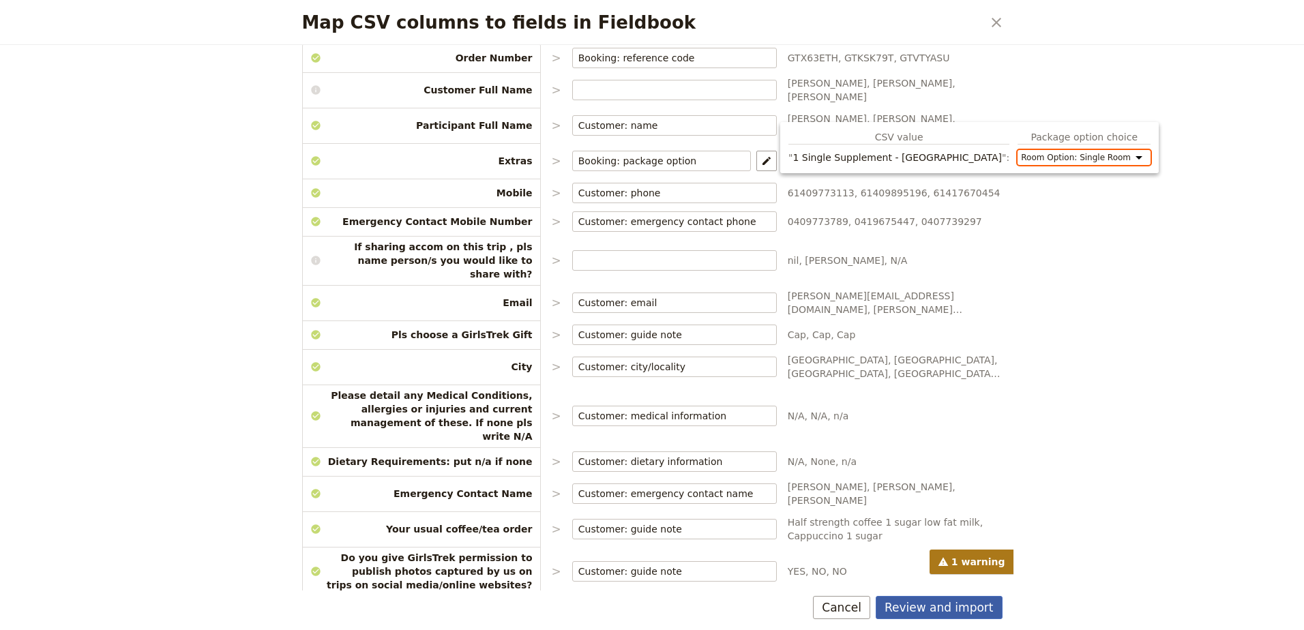
click at [935, 610] on button "Review and import" at bounding box center [939, 607] width 127 height 23
click at [945, 605] on button "Review and import" at bounding box center [939, 607] width 127 height 23
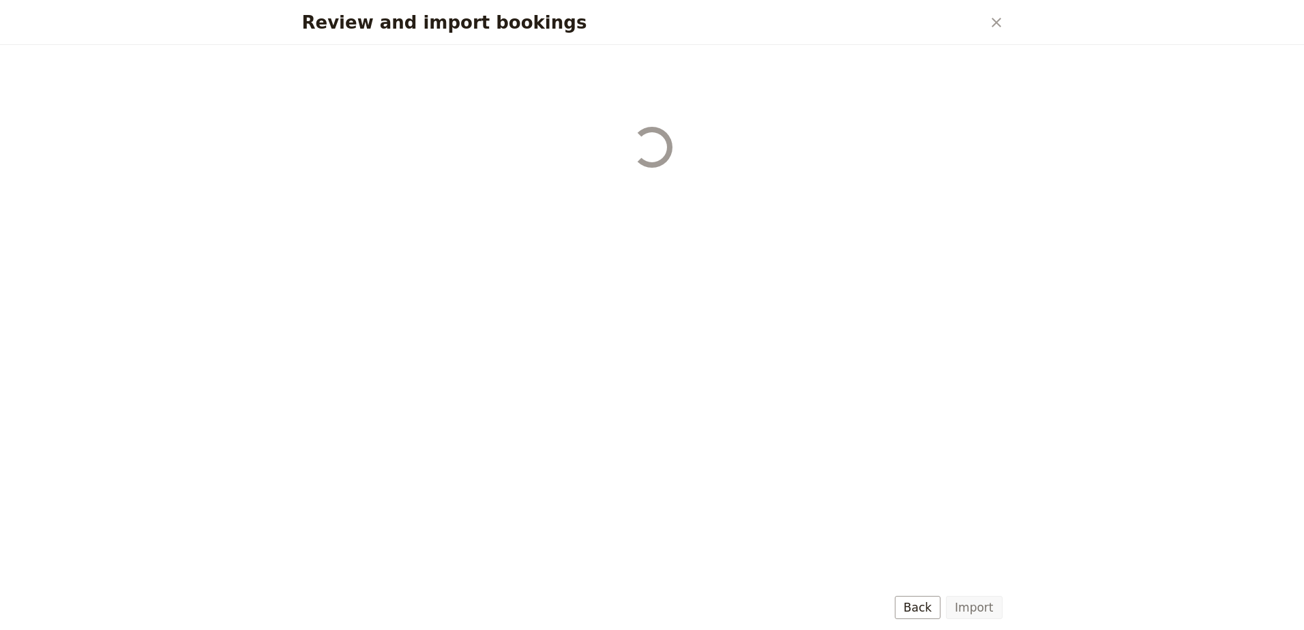
select select "67cf970b598c04f7e8c28d6a"
select select "67905f401a6af4b1ae380666"
select select "67cf970b598c04f7e8c28d6a"
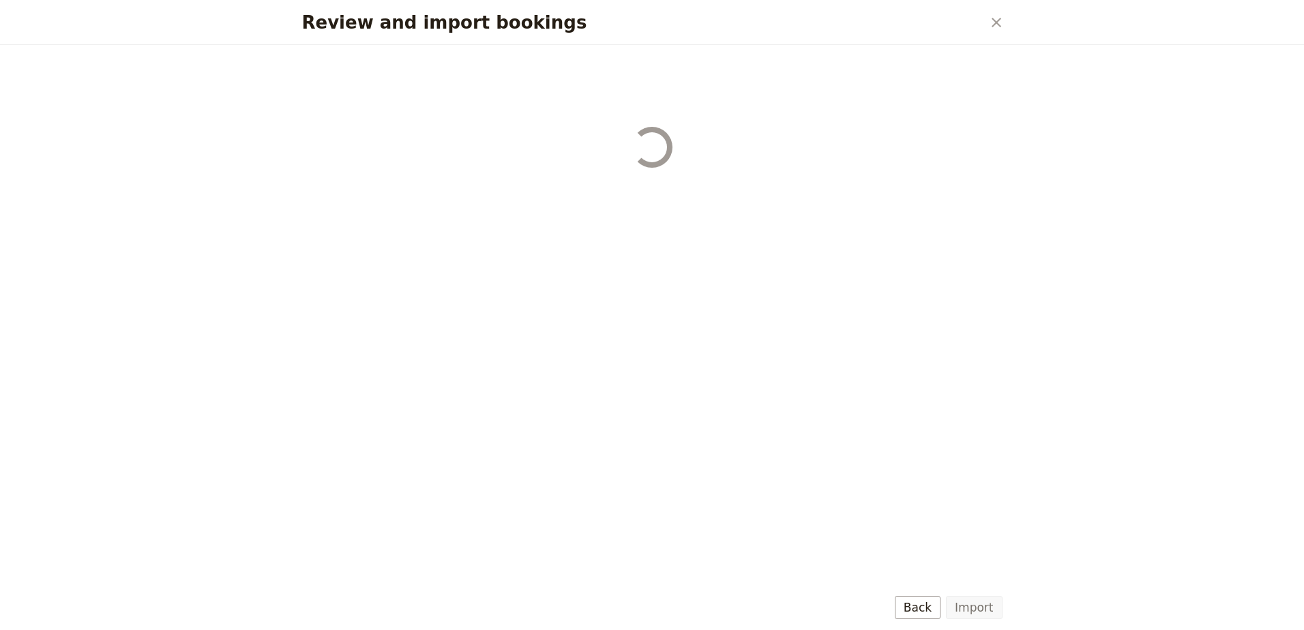
select select "67905f401a6af4b1ae380664"
select select "67cf970b598c04f7e8c28d6a"
select select "67905f401a6af4b1ae38065e"
select select "67cf970b598c04f7e8c28d6a"
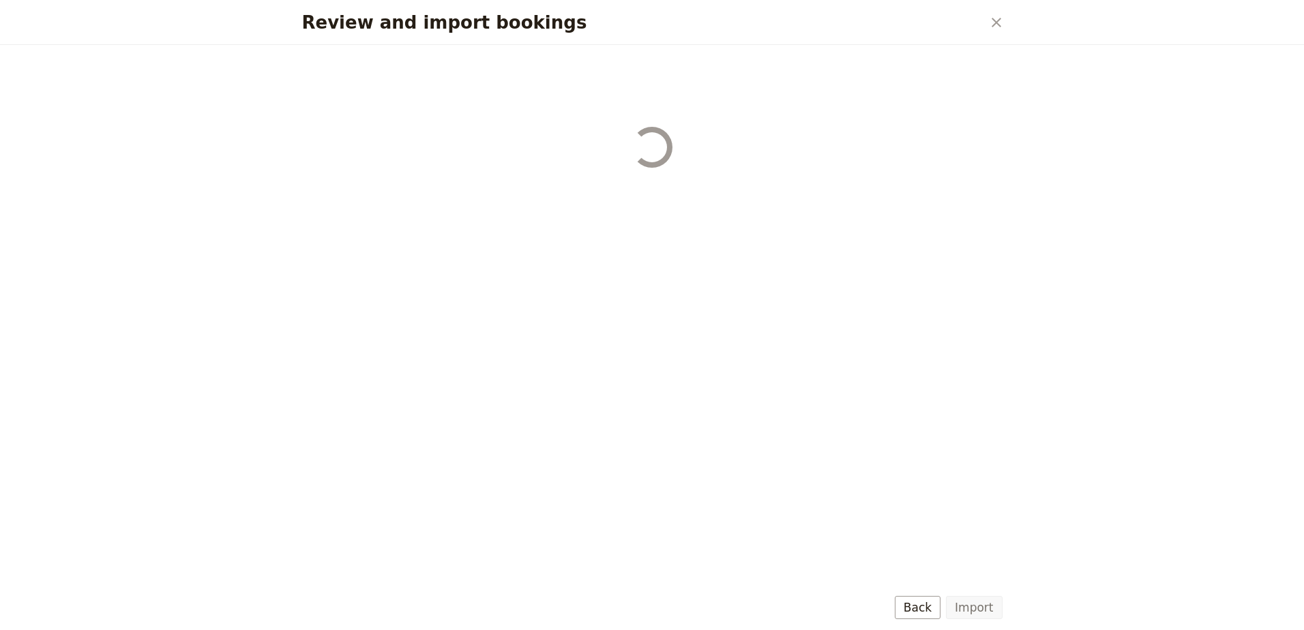
select select "67905f401a6af4b1ae38065c"
select select "67cf970b598c04f7e8c28d6a"
select select "67905f401a6af4b1ae38065a"
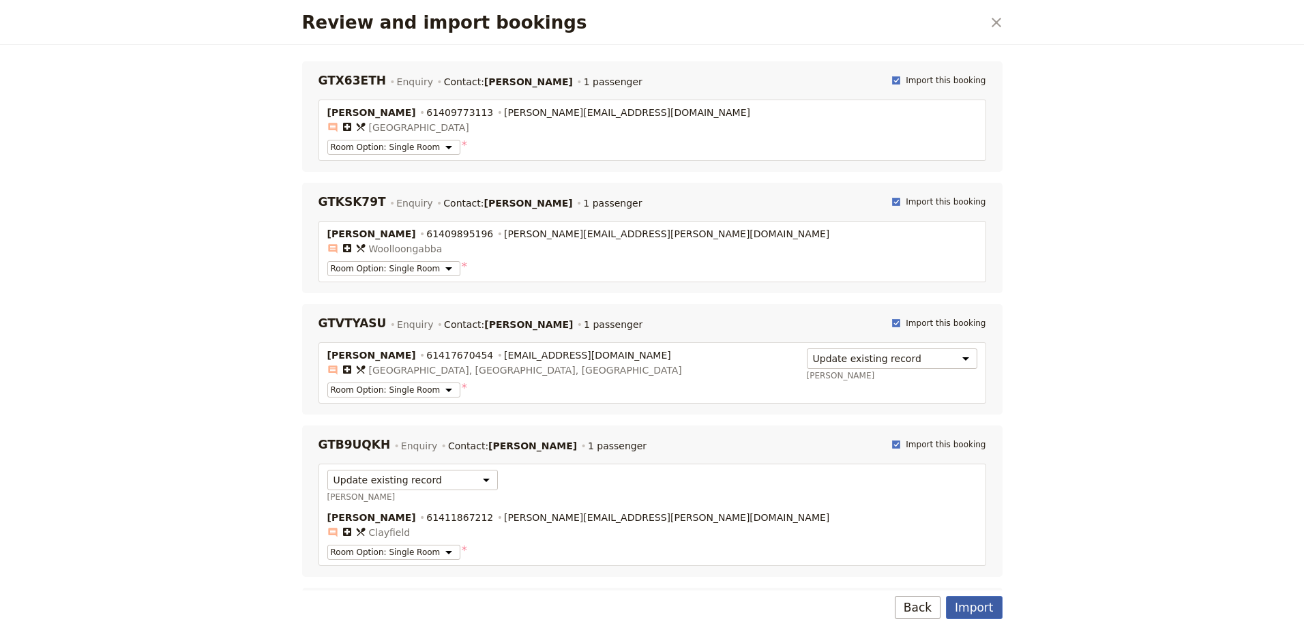
click at [985, 606] on button "Import" at bounding box center [974, 607] width 56 height 23
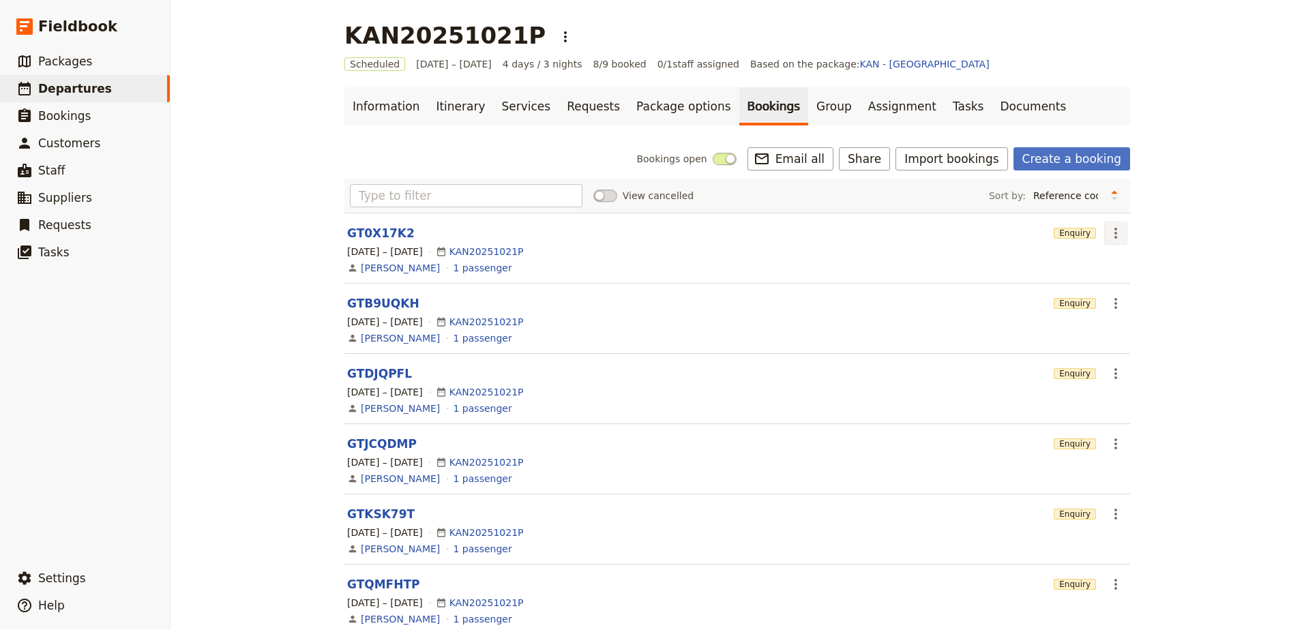
click at [1119, 236] on button "​" at bounding box center [1115, 233] width 23 height 23
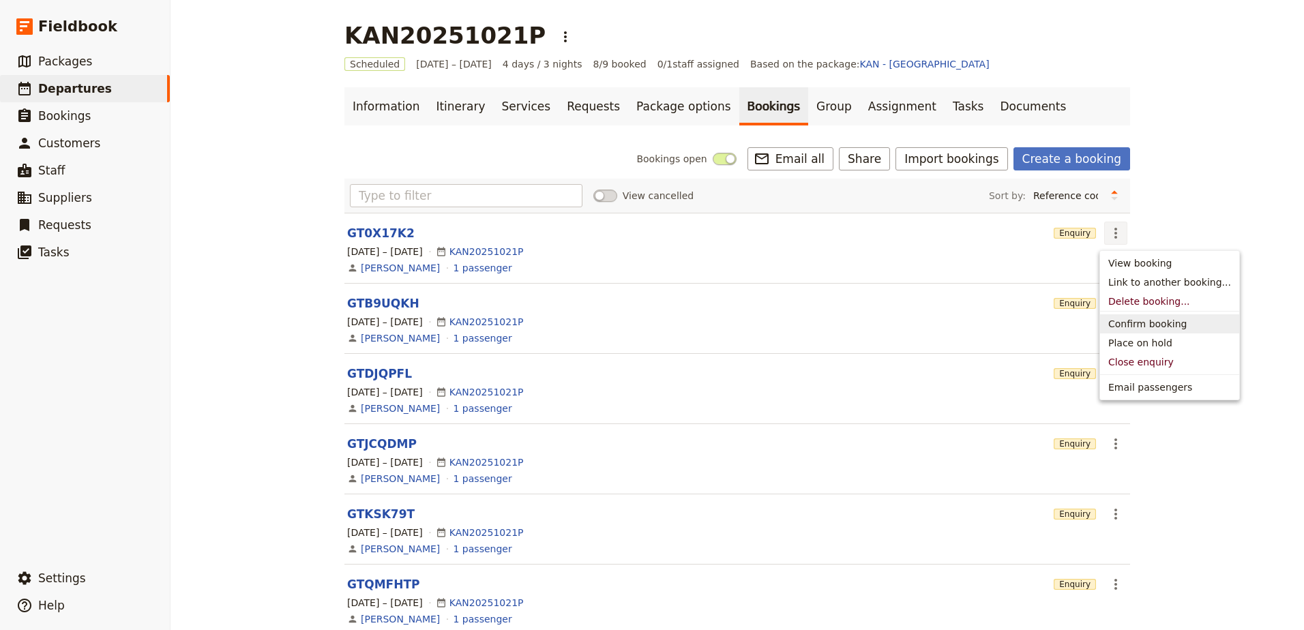
click at [1133, 327] on span "Confirm booking" at bounding box center [1147, 324] width 78 height 14
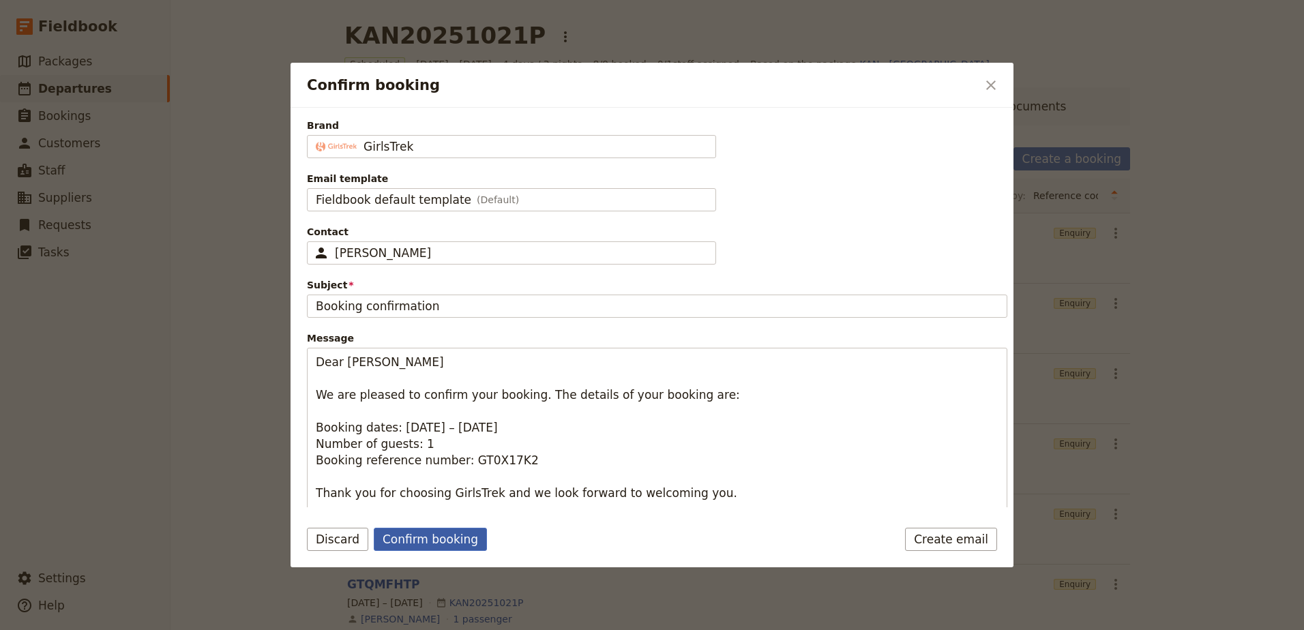
click at [421, 529] on button "Confirm booking" at bounding box center [430, 539] width 113 height 23
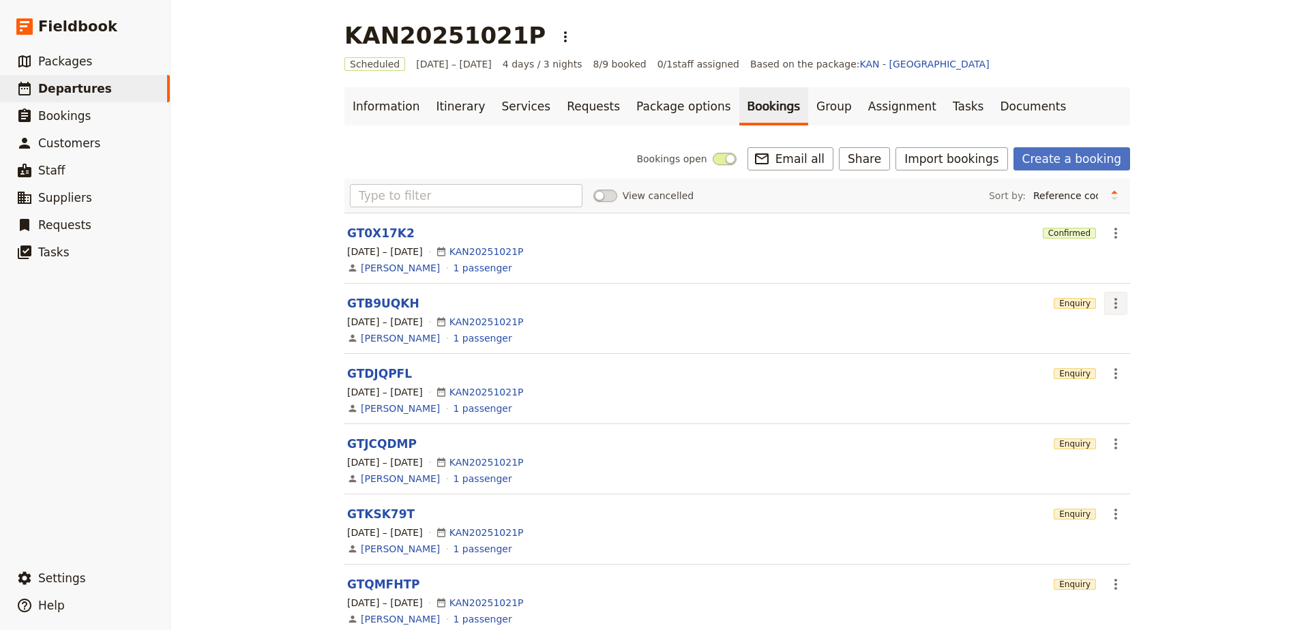
click at [1114, 304] on icon "Actions" at bounding box center [1116, 303] width 16 height 16
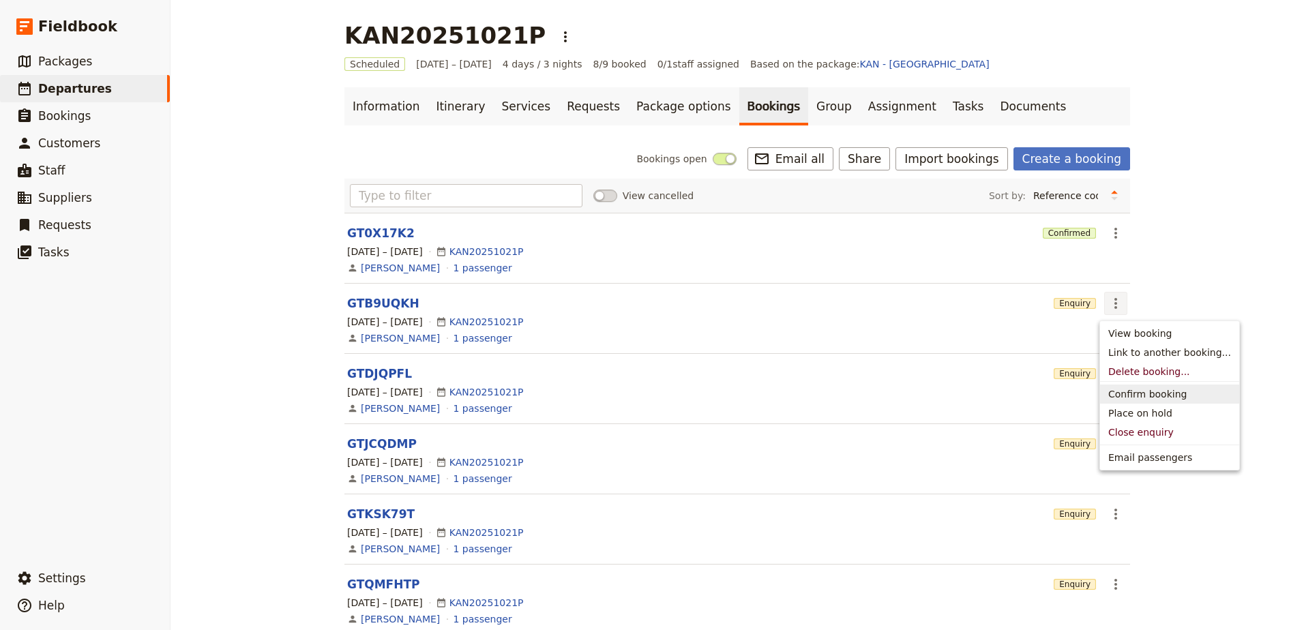
click at [1166, 393] on span "Confirm booking" at bounding box center [1147, 394] width 78 height 14
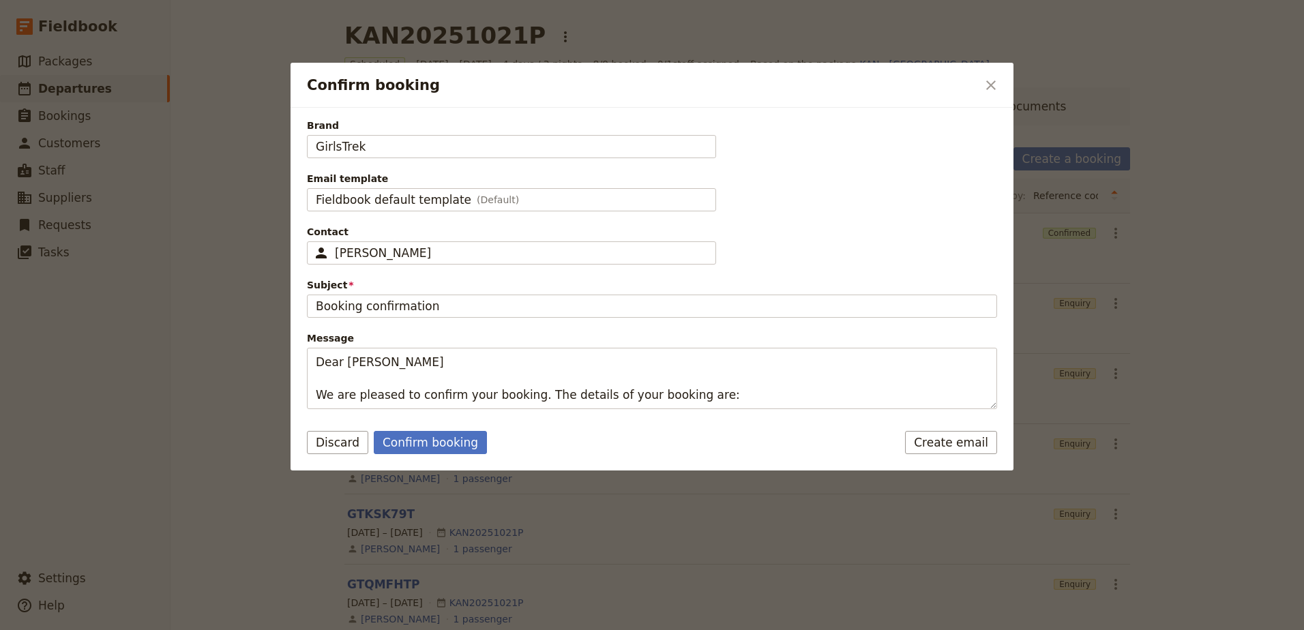
click at [427, 444] on button "Confirm booking" at bounding box center [430, 442] width 113 height 23
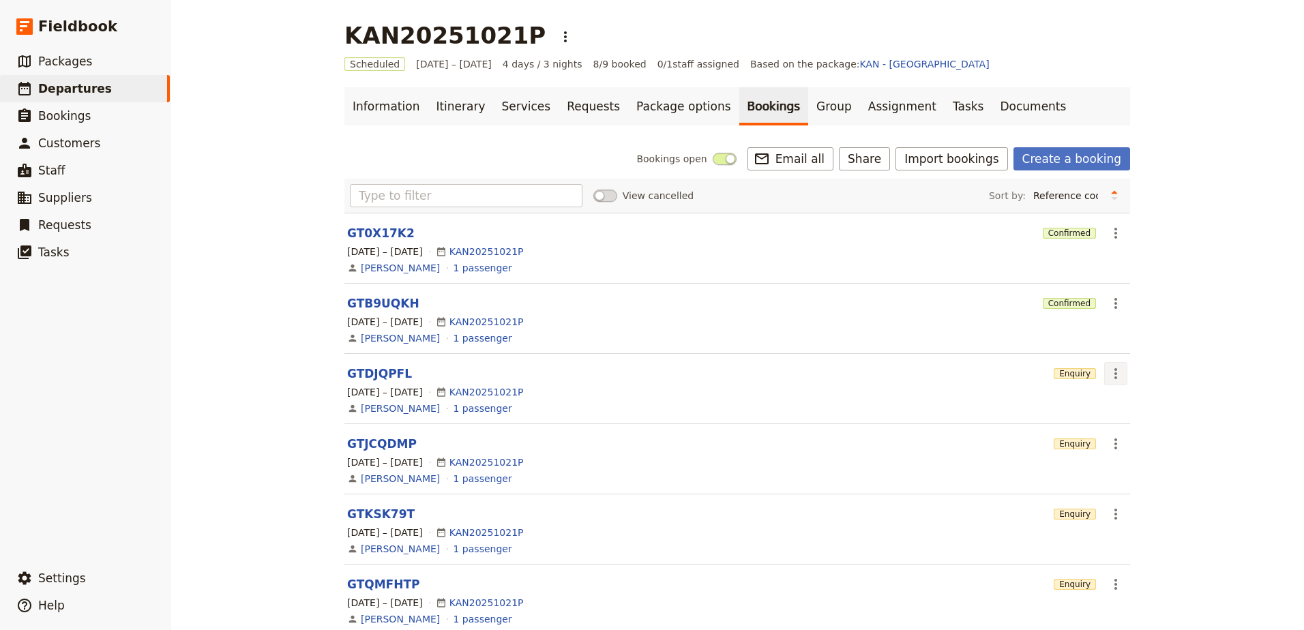
click at [1104, 375] on button "​" at bounding box center [1115, 373] width 23 height 23
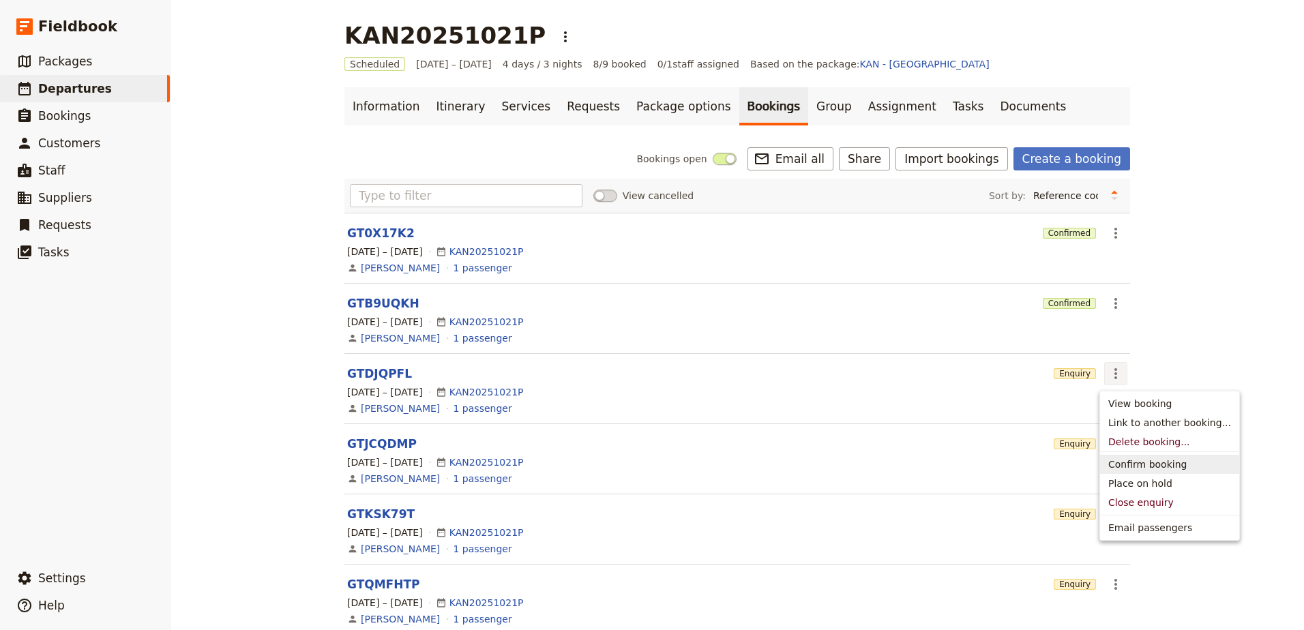
click at [1140, 461] on span "Confirm booking" at bounding box center [1147, 465] width 78 height 14
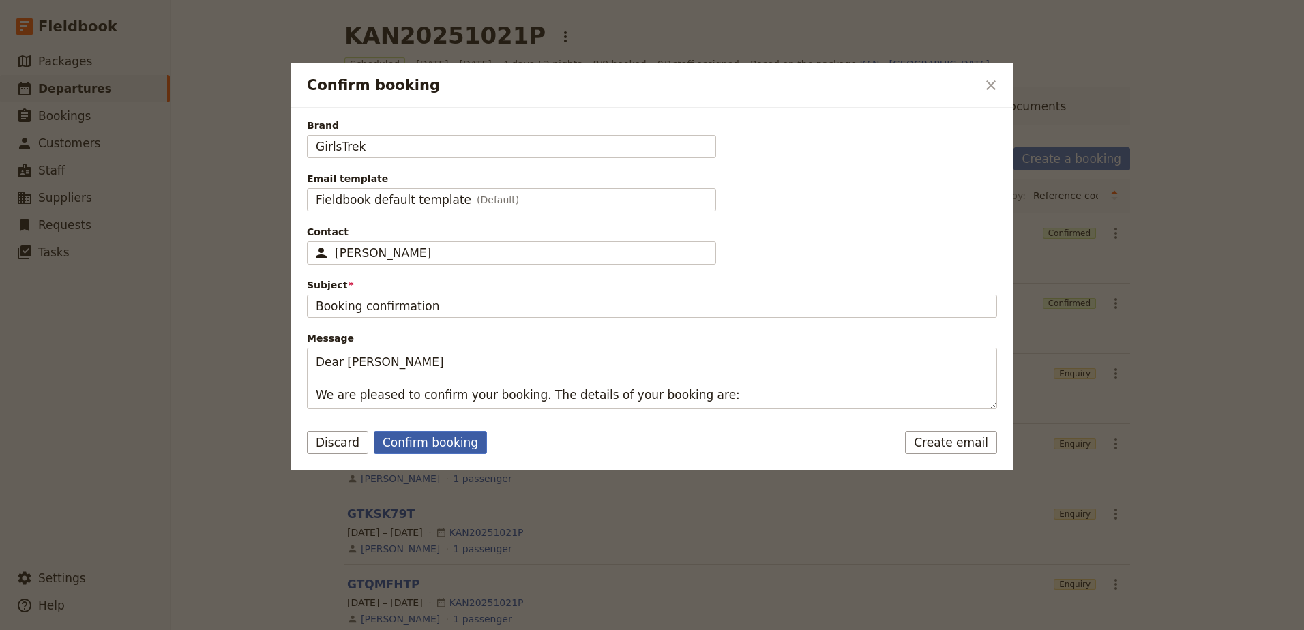
click at [394, 434] on button "Confirm booking" at bounding box center [430, 442] width 113 height 23
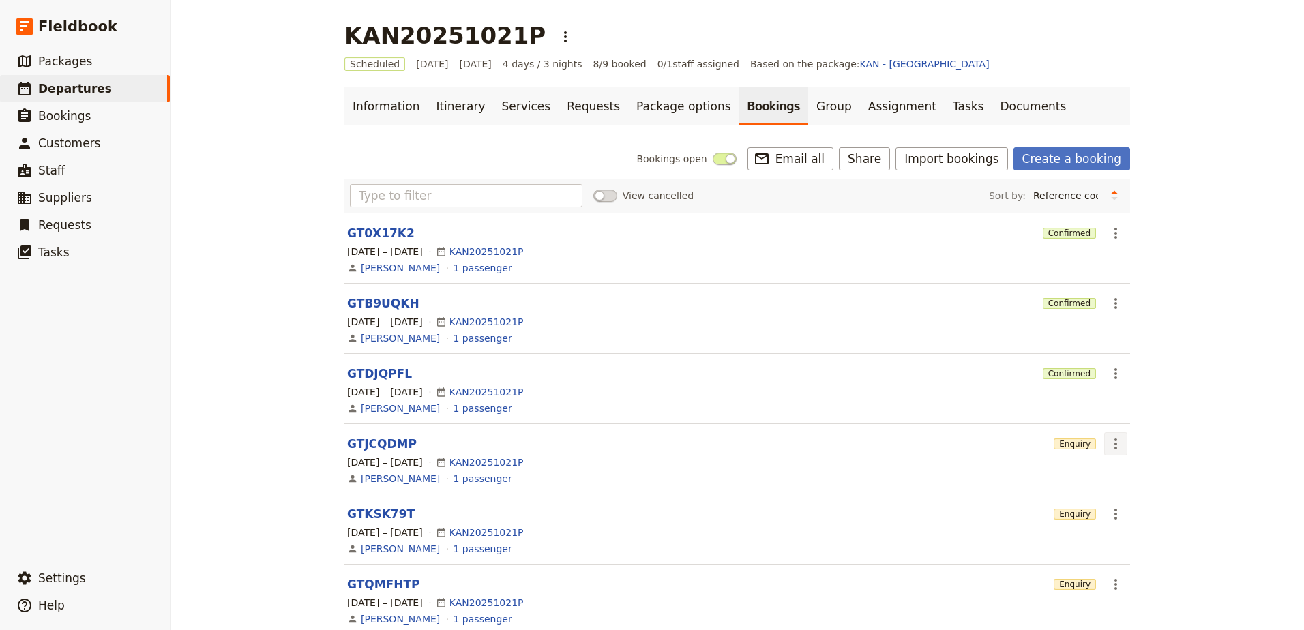
click at [1112, 444] on icon "Actions" at bounding box center [1116, 444] width 16 height 16
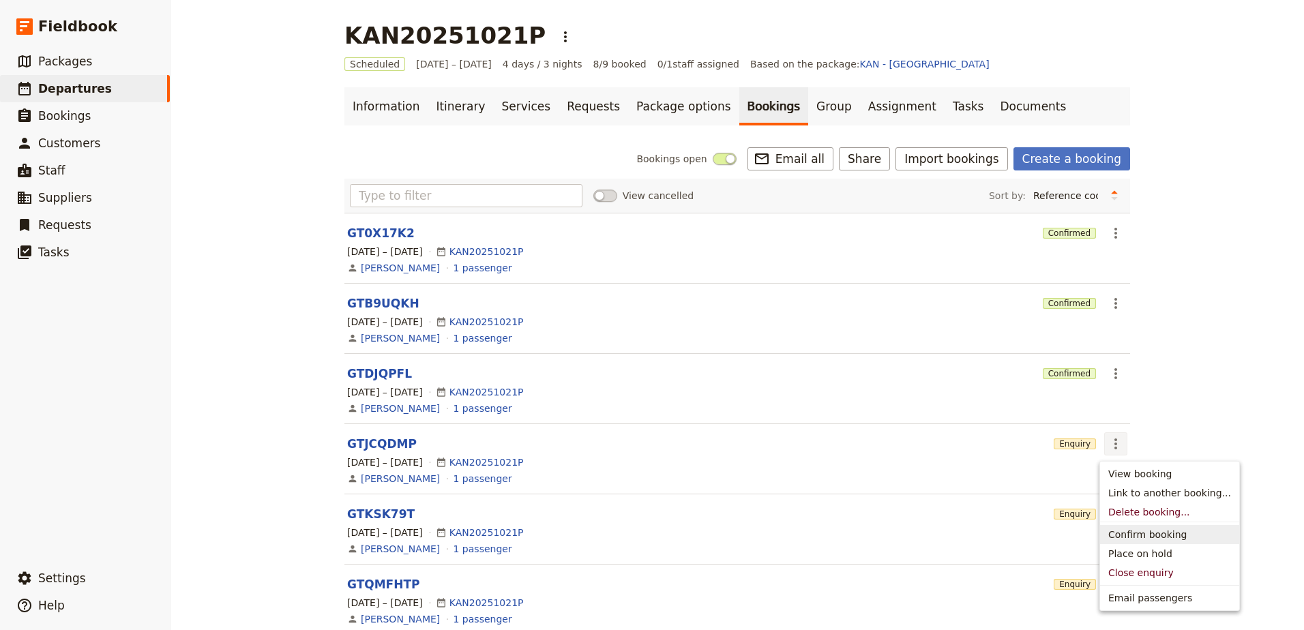
click at [1149, 531] on span "Confirm booking" at bounding box center [1147, 535] width 78 height 14
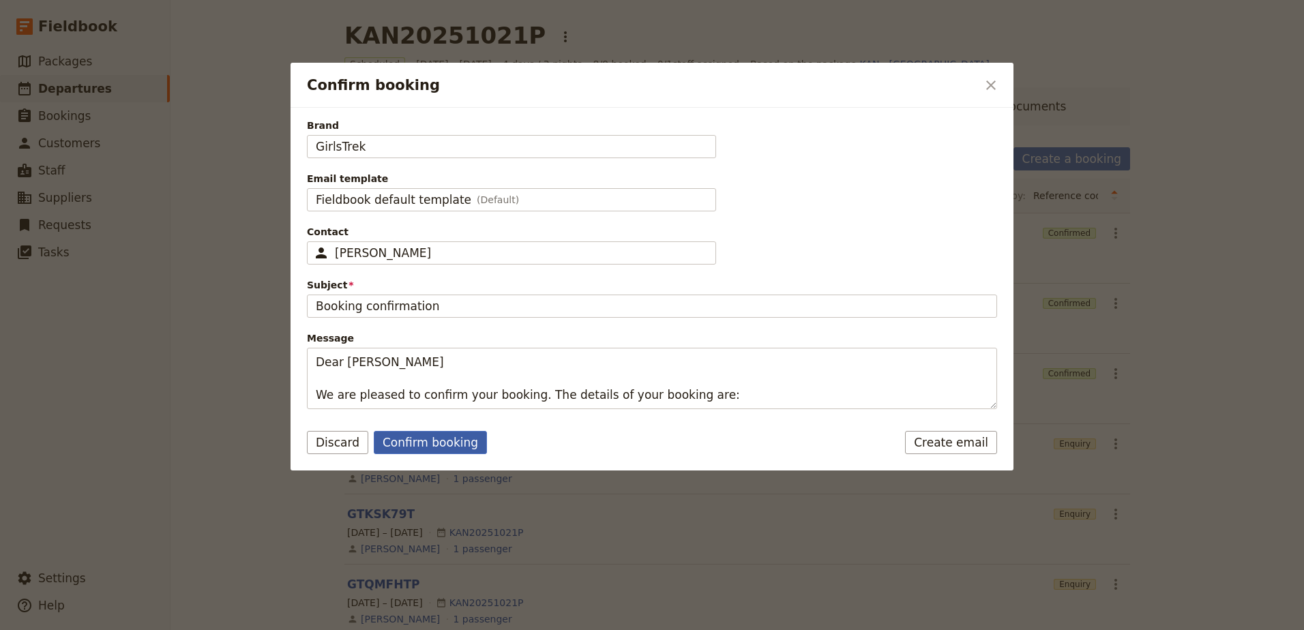
click at [469, 448] on button "Confirm booking" at bounding box center [430, 442] width 113 height 23
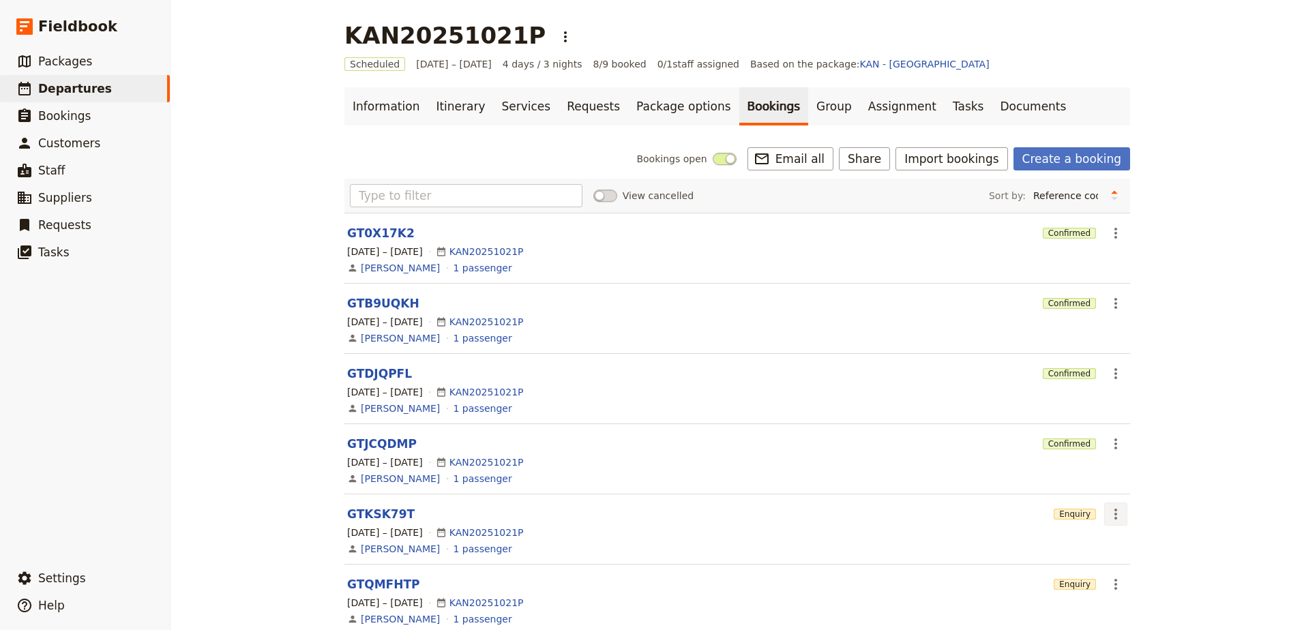
click at [1108, 510] on icon "Actions" at bounding box center [1116, 514] width 16 height 16
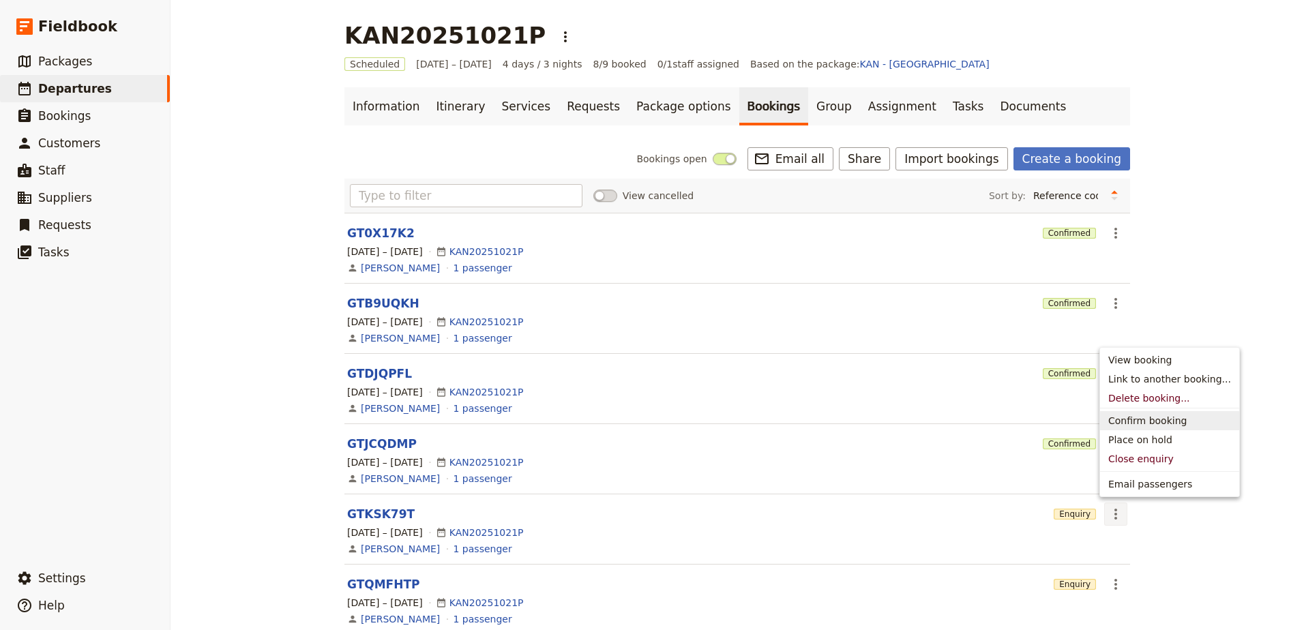
click at [1138, 422] on span "Confirm booking" at bounding box center [1147, 421] width 78 height 14
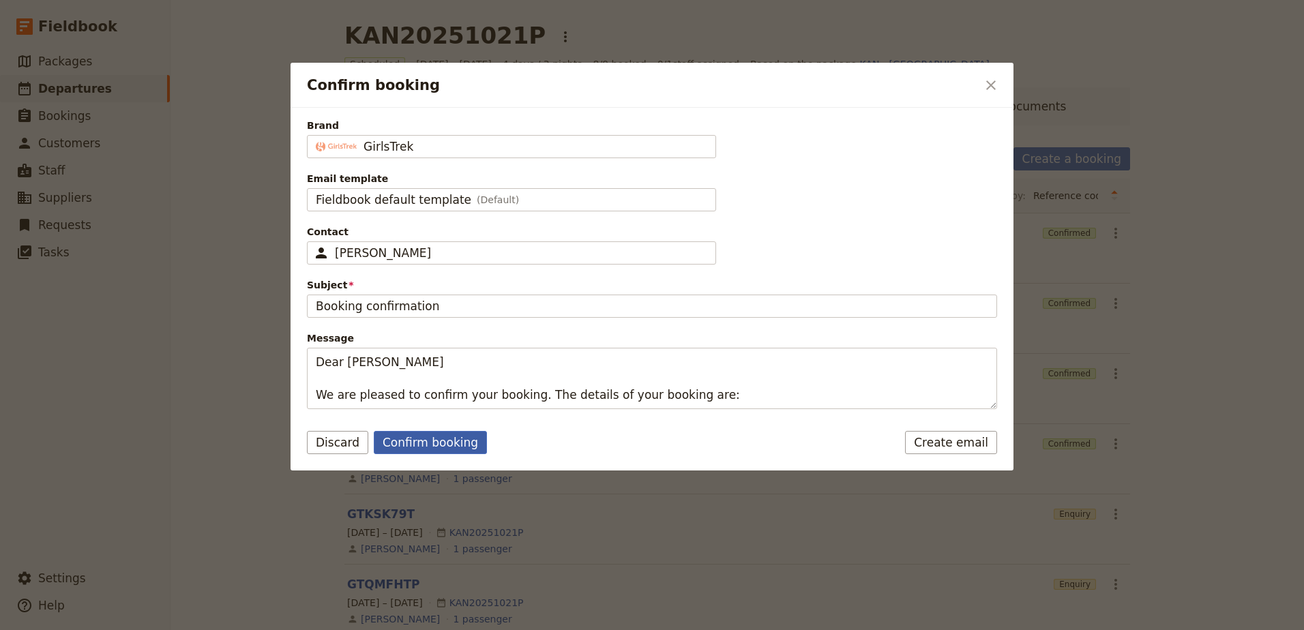
click at [435, 446] on button "Confirm booking" at bounding box center [430, 442] width 113 height 23
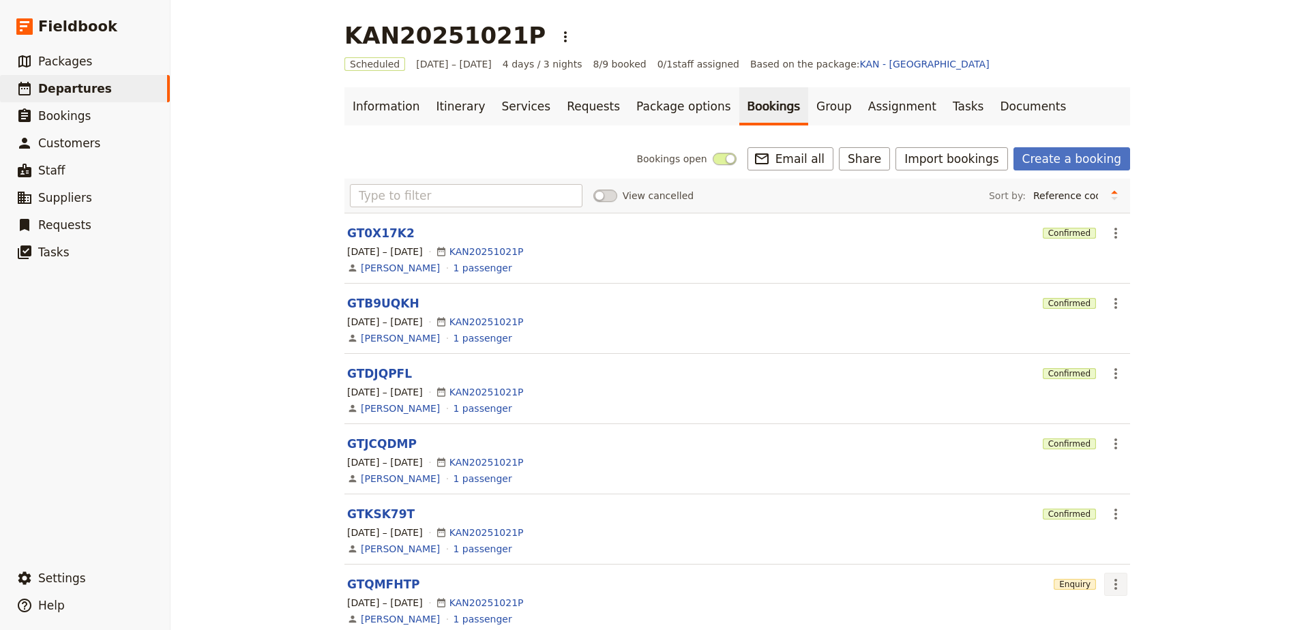
click at [1117, 587] on icon "Actions" at bounding box center [1116, 584] width 16 height 16
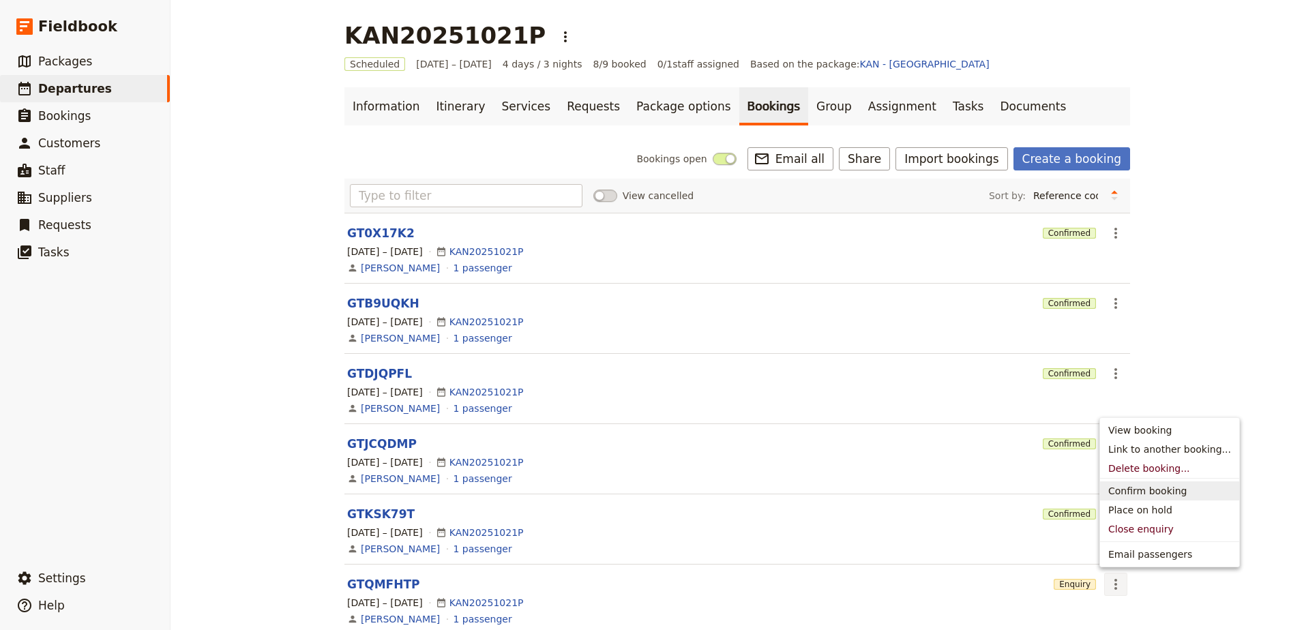
click at [1139, 495] on span "Confirm booking" at bounding box center [1147, 491] width 78 height 14
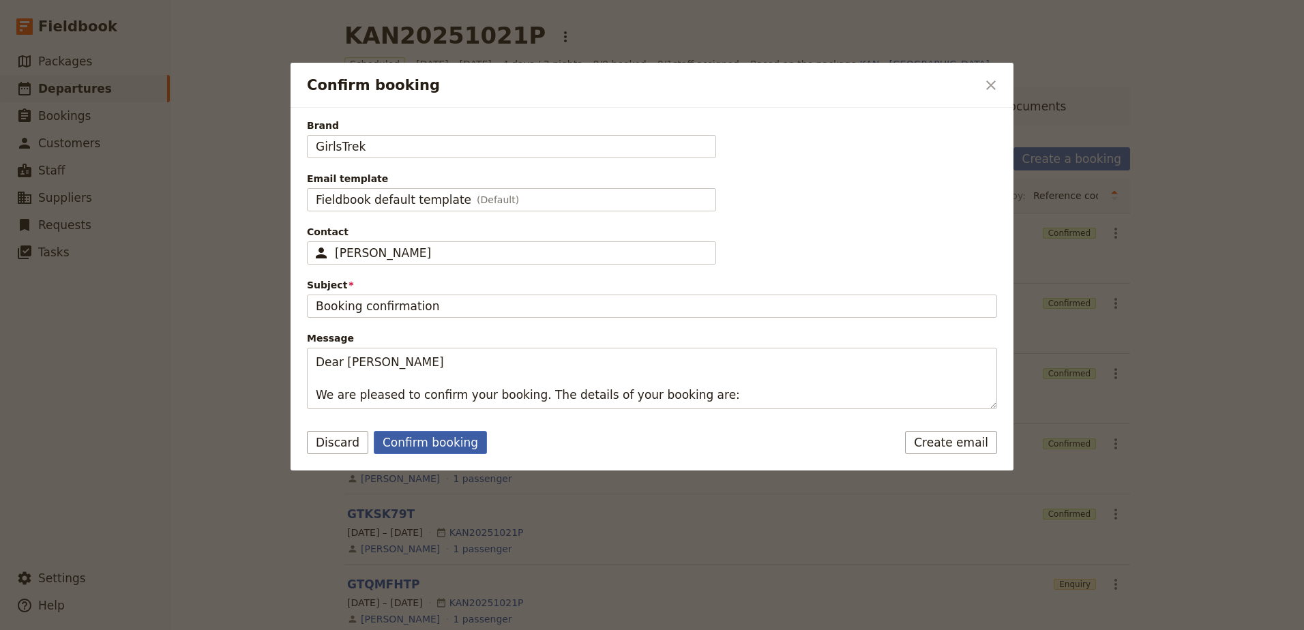
click at [432, 442] on button "Confirm booking" at bounding box center [430, 442] width 113 height 23
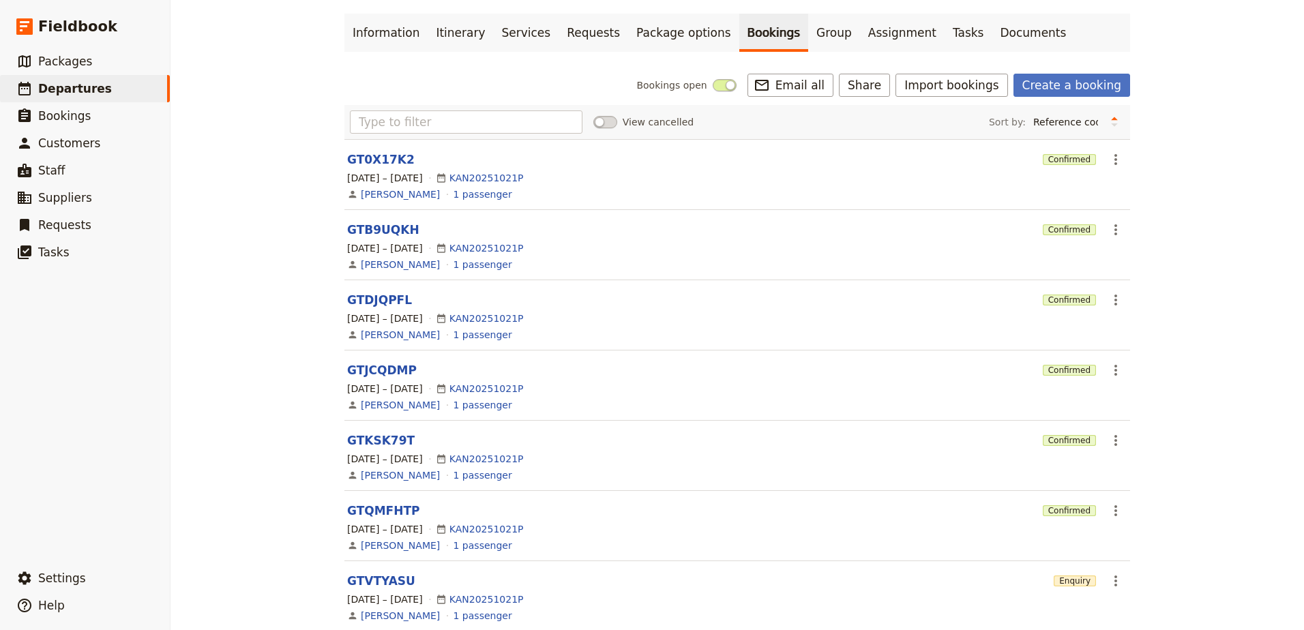
scroll to position [183, 0]
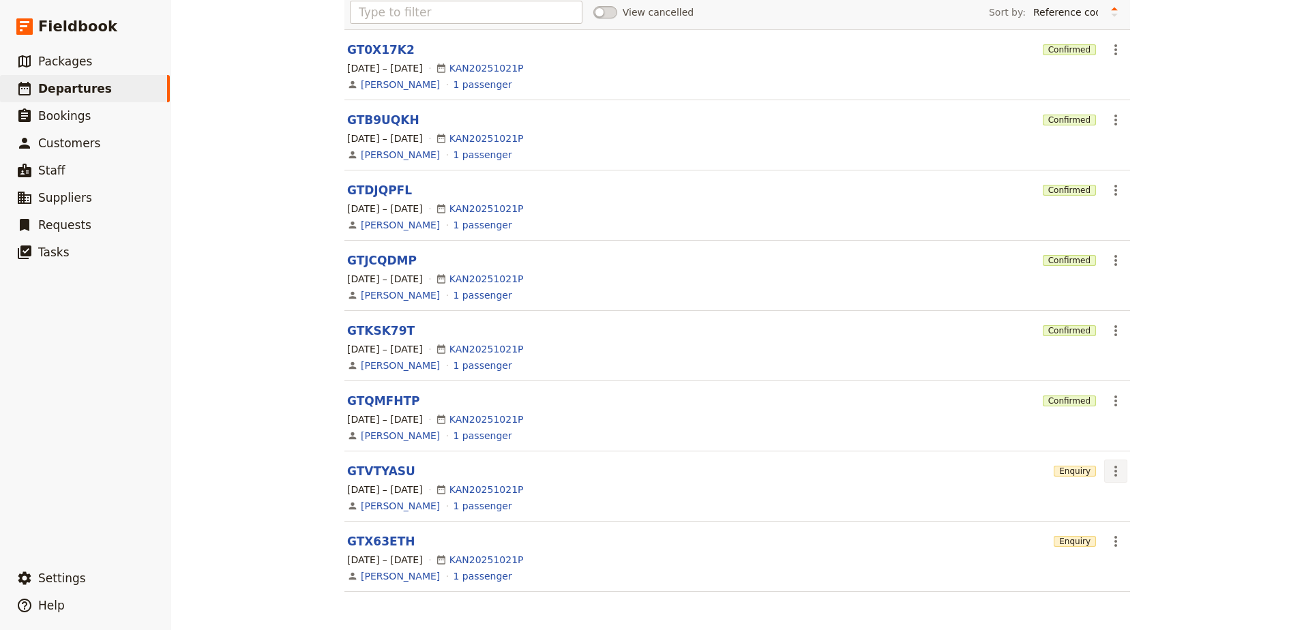
click at [1113, 469] on icon "Actions" at bounding box center [1116, 471] width 16 height 16
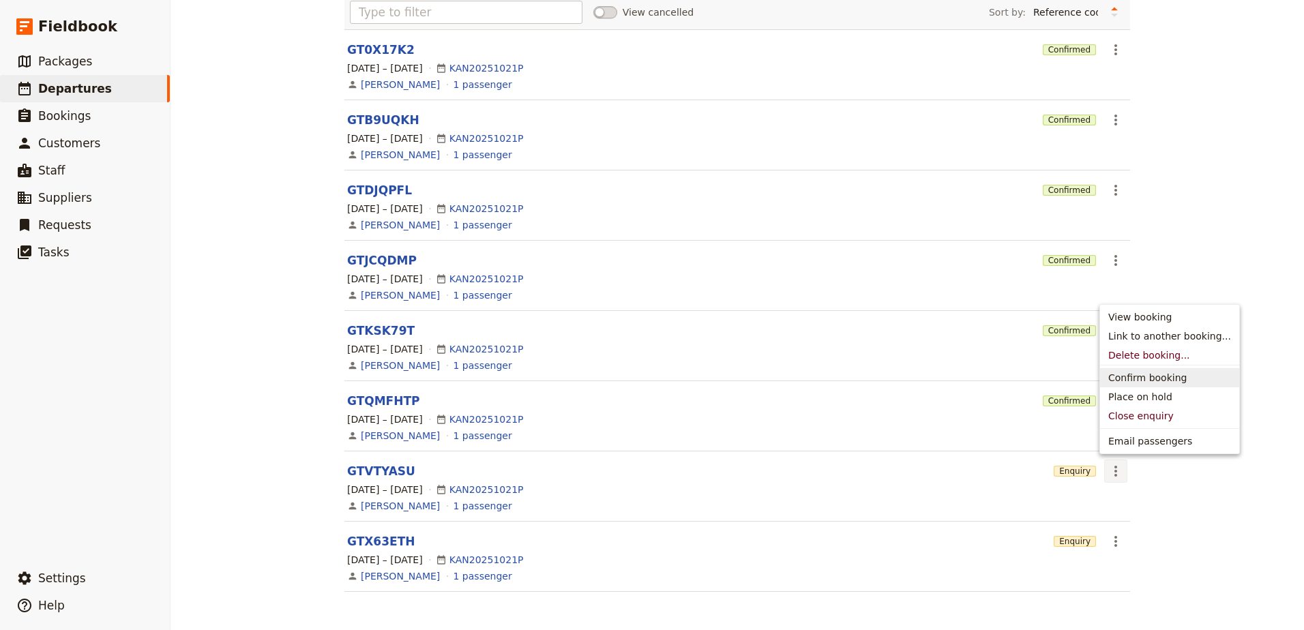
click at [1157, 383] on span "Confirm booking" at bounding box center [1147, 378] width 78 height 14
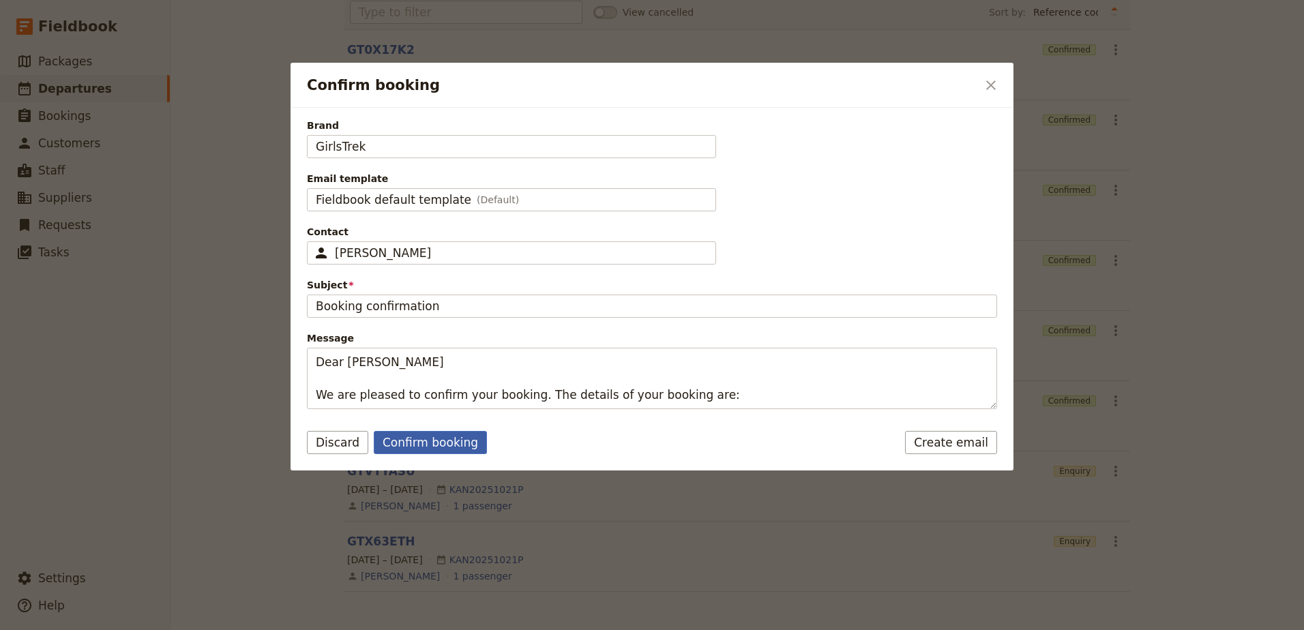
drag, startPoint x: 439, startPoint y: 445, endPoint x: 449, endPoint y: 444, distance: 9.6
click at [439, 444] on button "Confirm booking" at bounding box center [430, 442] width 113 height 23
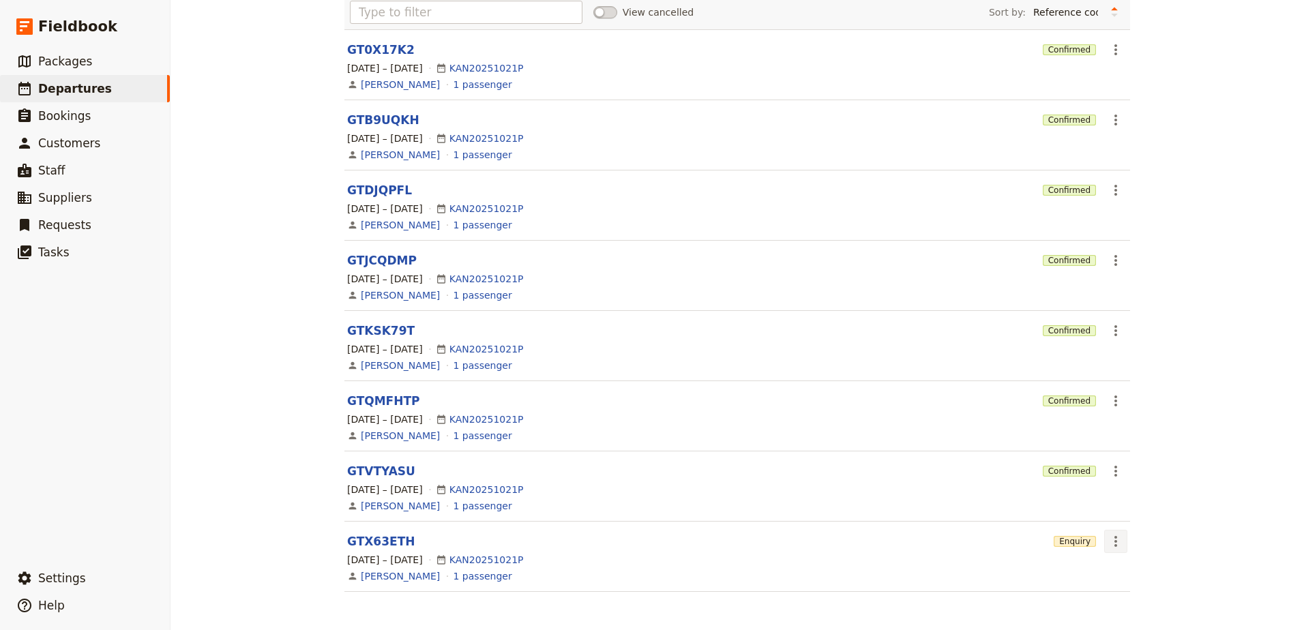
click at [1116, 547] on icon "Actions" at bounding box center [1116, 541] width 16 height 16
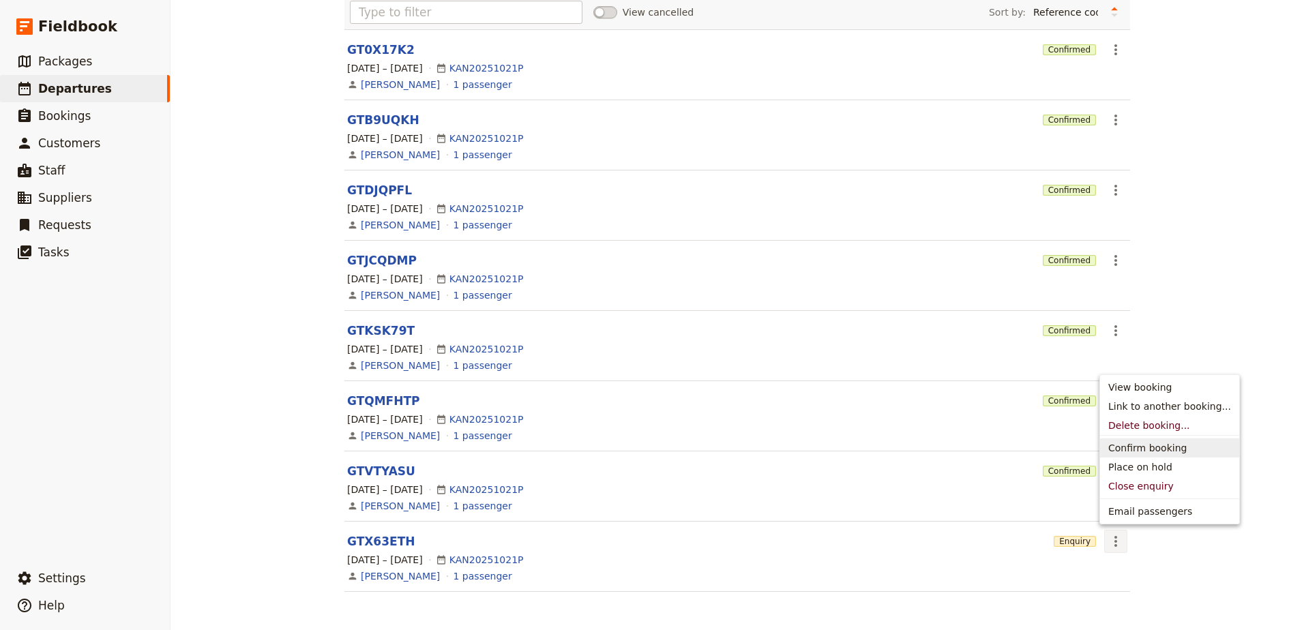
click at [1126, 453] on span "Confirm booking" at bounding box center [1147, 448] width 78 height 14
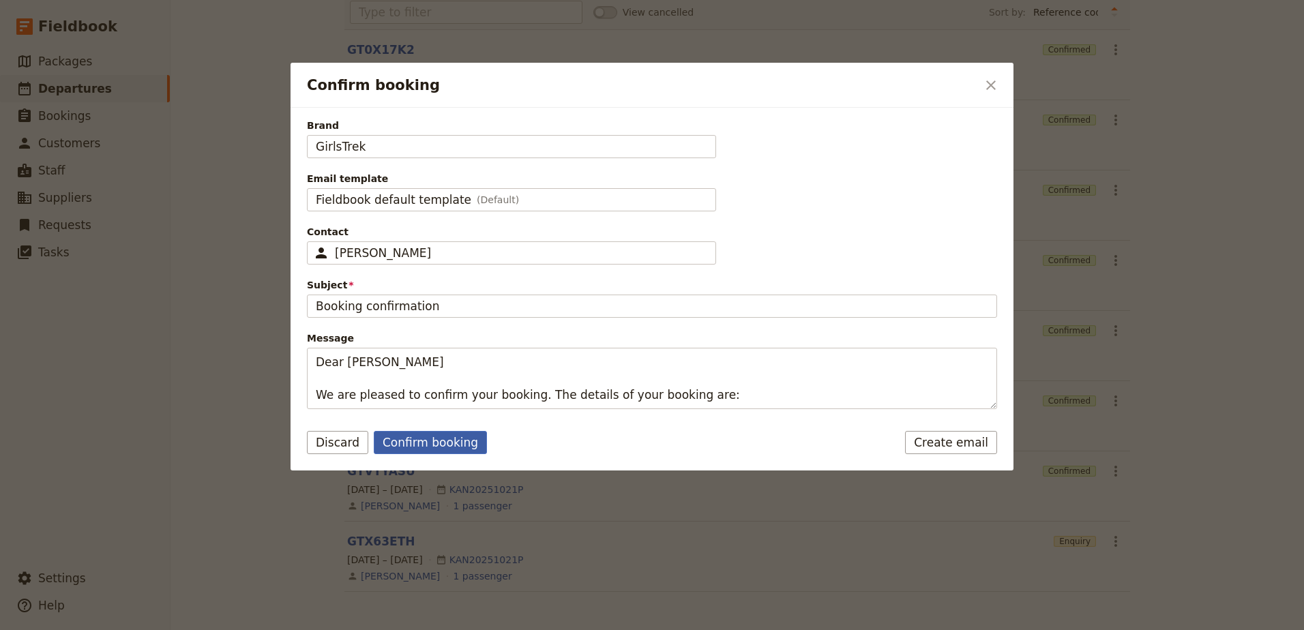
click at [443, 443] on button "Confirm booking" at bounding box center [430, 442] width 113 height 23
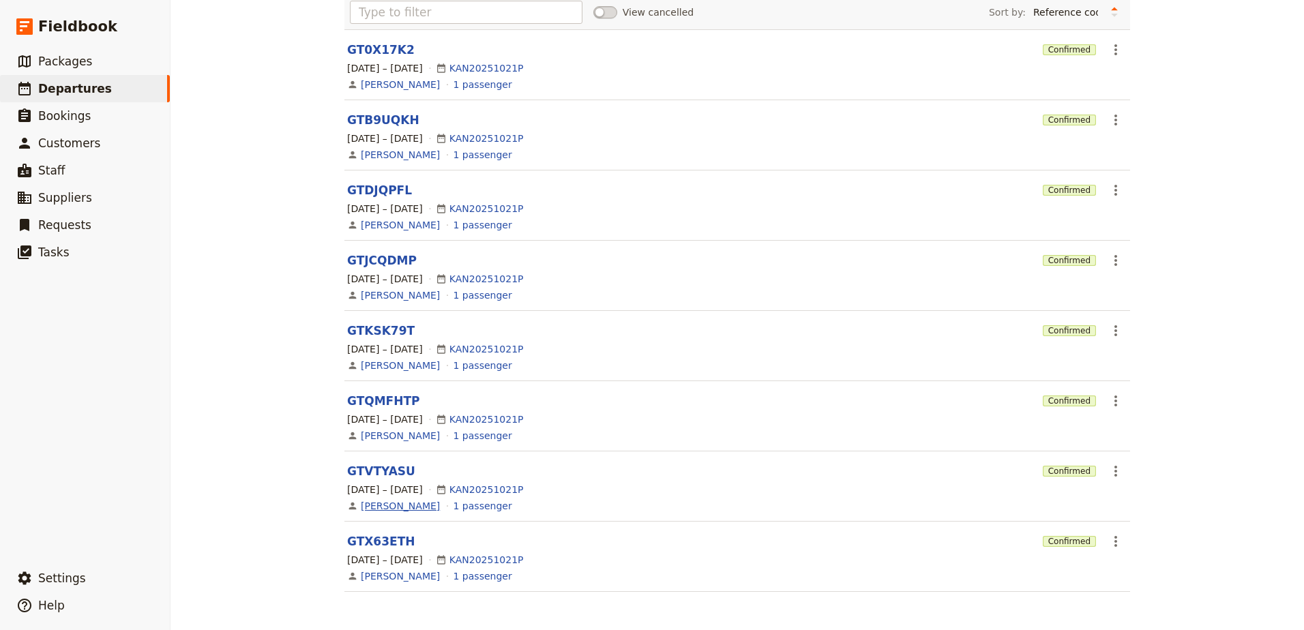
click at [395, 507] on link "[PERSON_NAME]" at bounding box center [400, 506] width 79 height 14
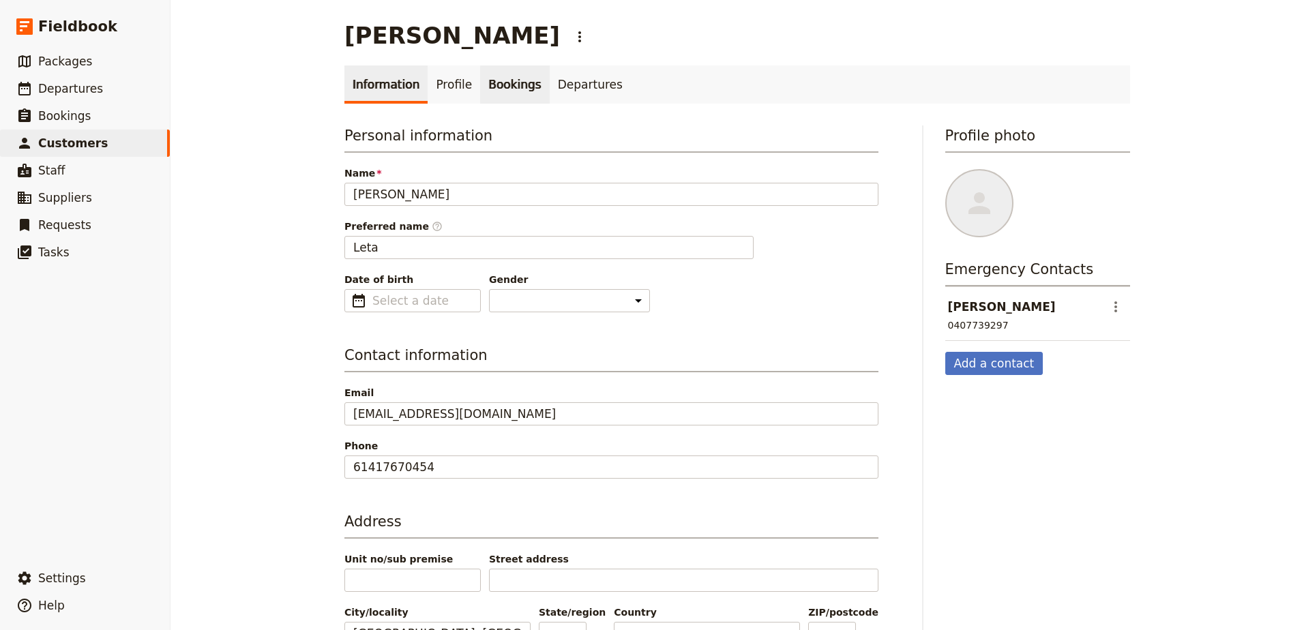
click at [515, 89] on link "Bookings" at bounding box center [514, 84] width 69 height 38
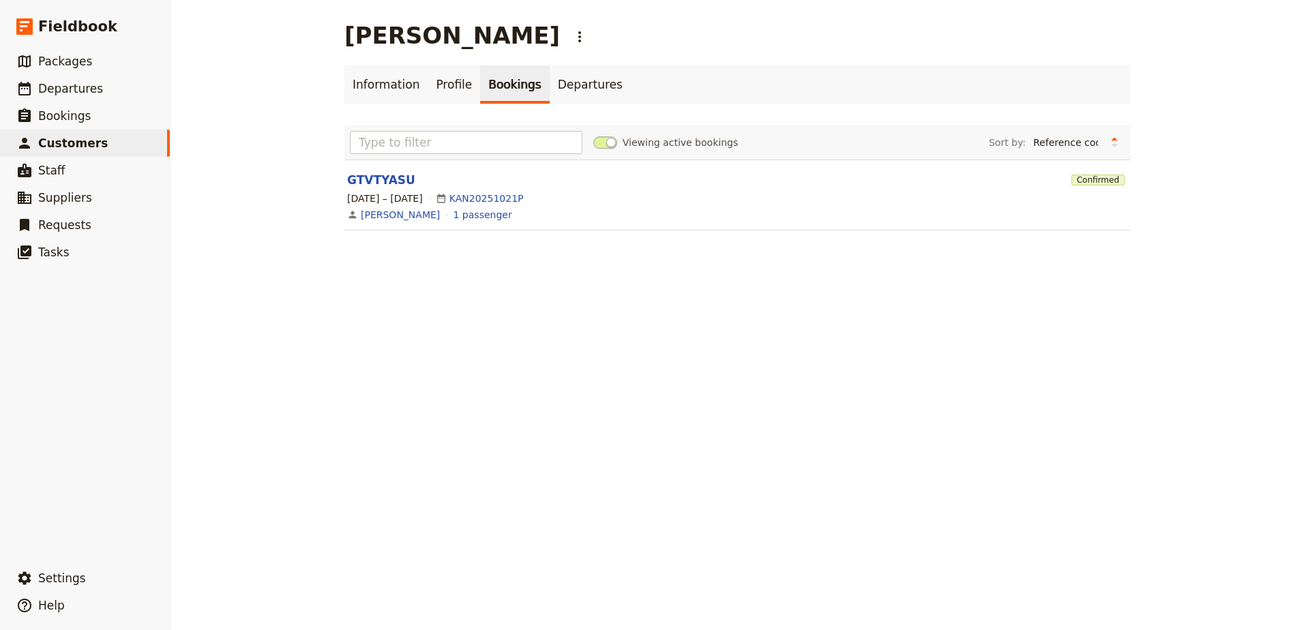
click at [595, 141] on span at bounding box center [605, 142] width 24 height 12
click at [593, 136] on input "Viewing active bookings" at bounding box center [593, 136] width 0 height 0
click at [432, 88] on link "Profile" at bounding box center [454, 84] width 53 height 38
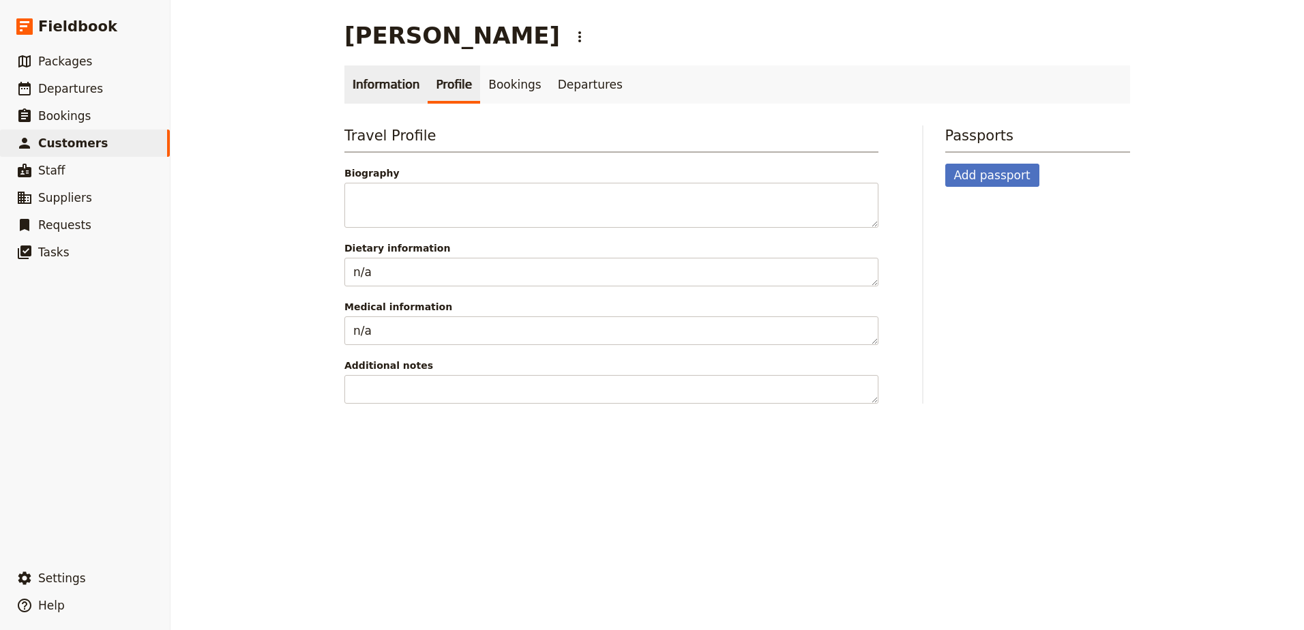
click at [374, 95] on link "Information" at bounding box center [385, 84] width 83 height 38
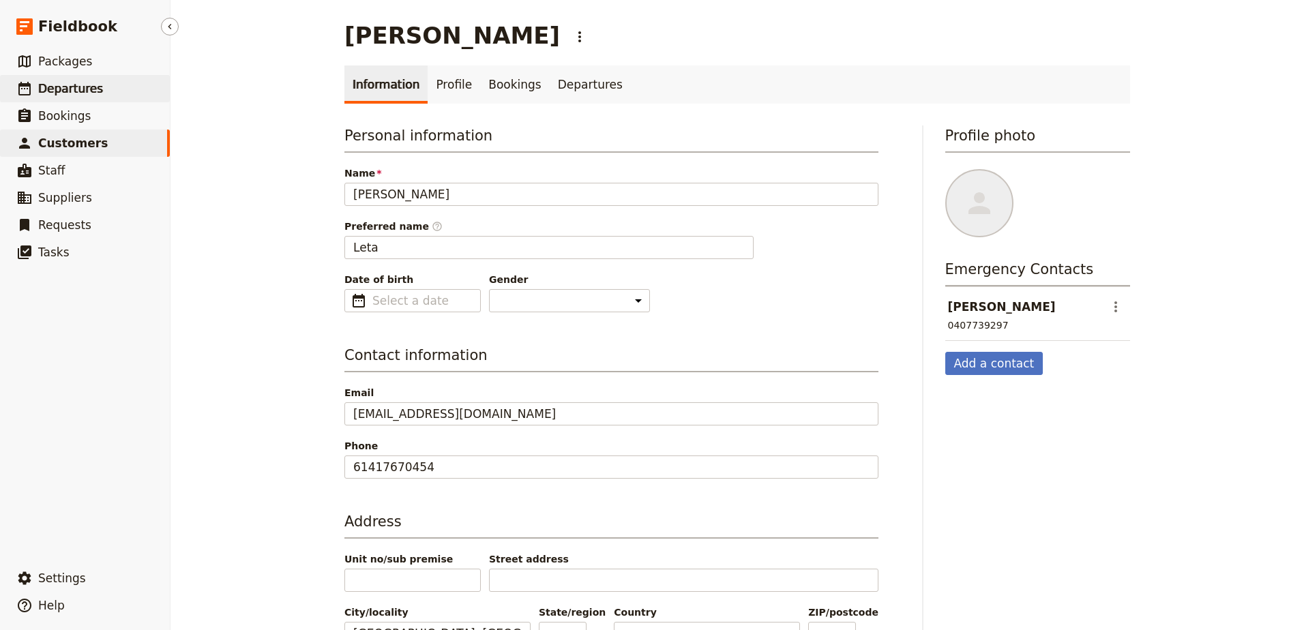
click at [123, 80] on link "​ Departures" at bounding box center [85, 88] width 170 height 27
